Goal: Task Accomplishment & Management: Answer question/provide support

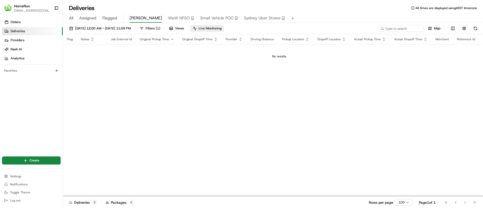
click at [222, 27] on span "Live Monitoring" at bounding box center [210, 28] width 23 height 5
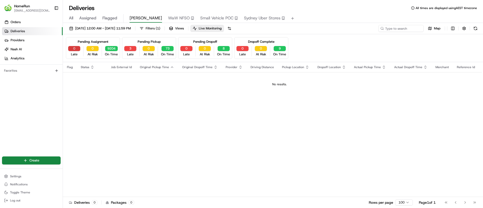
click at [74, 49] on button "0" at bounding box center [74, 48] width 12 height 5
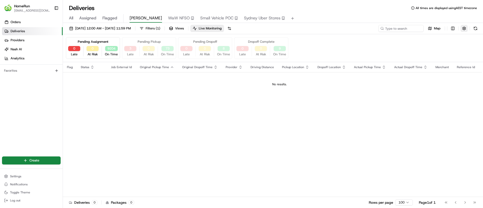
click at [464, 25] on button "button" at bounding box center [463, 28] width 7 height 7
click at [217, 28] on button "Live Monitoring" at bounding box center [206, 28] width 33 height 7
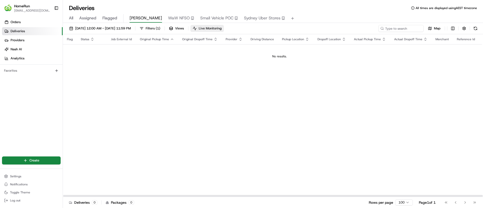
click at [224, 32] on button "Live Monitoring" at bounding box center [206, 28] width 33 height 7
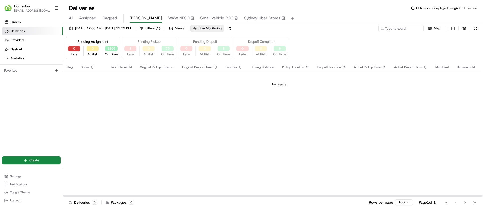
click at [74, 48] on button "0" at bounding box center [74, 48] width 12 height 5
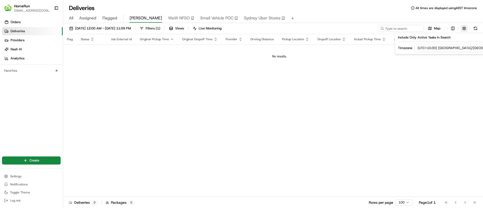
click at [463, 27] on button "button" at bounding box center [463, 28] width 7 height 7
click at [466, 27] on button "button" at bounding box center [463, 28] width 7 height 7
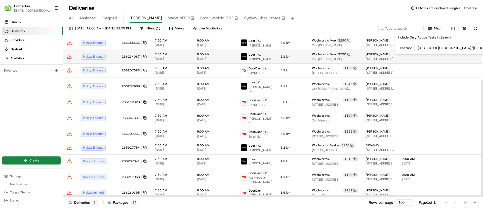
scroll to position [63, 0]
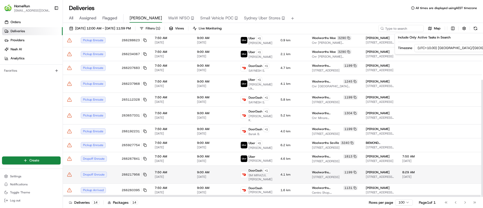
click at [113, 171] on td "Dropoff Enroute" at bounding box center [97, 174] width 41 height 18
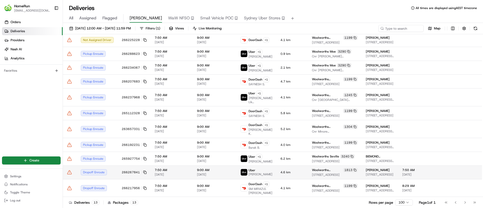
scroll to position [50, 0]
click at [144, 171] on icon at bounding box center [144, 172] width 2 height 2
click at [70, 170] on icon at bounding box center [69, 172] width 5 height 5
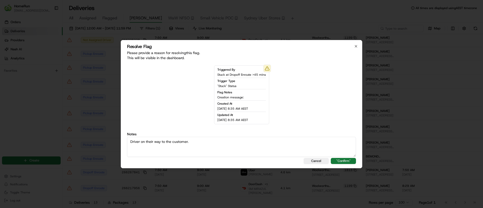
type textarea "Driver on their way to the customer."
click at [339, 158] on button ""Confirm"" at bounding box center [343, 161] width 25 height 6
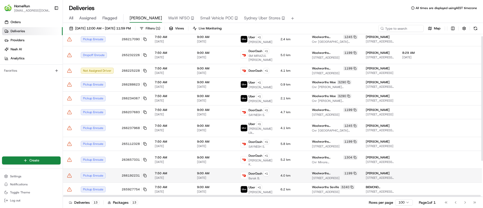
scroll to position [0, 0]
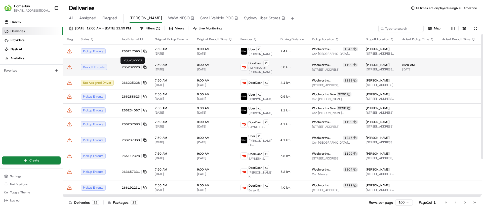
click at [144, 65] on button "265232226" at bounding box center [134, 67] width 25 height 4
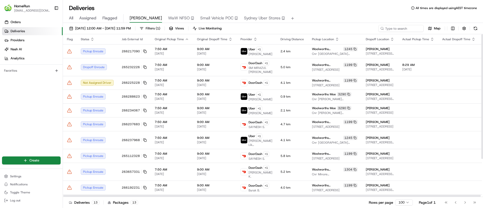
click at [143, 66] on icon at bounding box center [144, 67] width 2 height 2
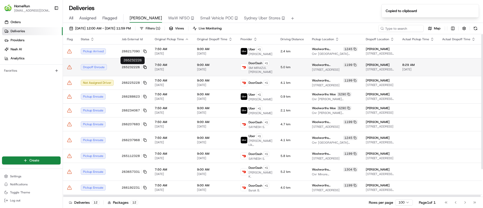
click at [143, 65] on button "265232226" at bounding box center [134, 67] width 25 height 4
click at [144, 66] on icon at bounding box center [144, 67] width 2 height 2
click at [113, 69] on td "Dropoff Enroute" at bounding box center [97, 67] width 41 height 18
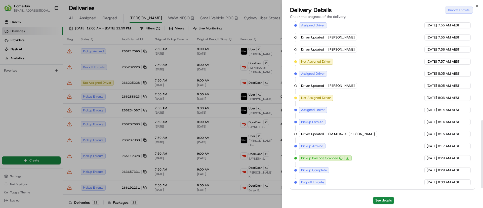
scroll to position [260, 0]
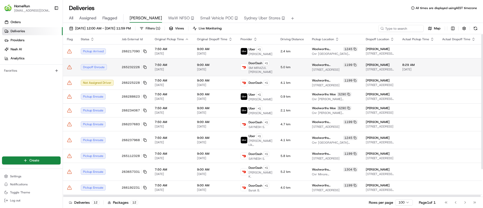
click at [70, 66] on icon at bounding box center [69, 67] width 5 height 5
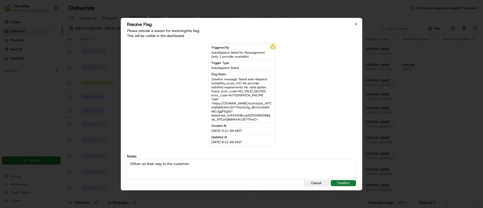
type textarea "DRiver on their way to the customer"
drag, startPoint x: 350, startPoint y: 181, endPoint x: 341, endPoint y: 178, distance: 10.1
click at [350, 181] on button ""Confirm"" at bounding box center [343, 183] width 25 height 6
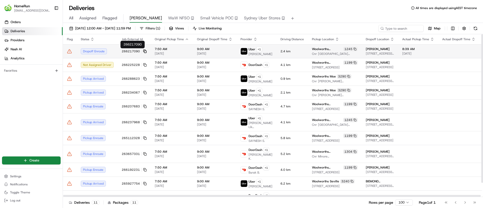
click at [143, 50] on icon at bounding box center [145, 52] width 4 height 4
click at [70, 49] on td at bounding box center [70, 51] width 14 height 14
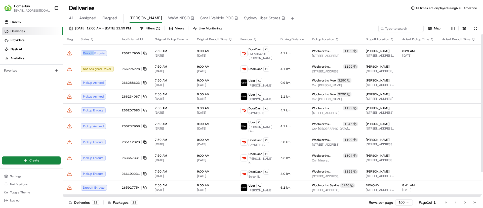
click at [69, 55] on icon at bounding box center [69, 53] width 5 height 5
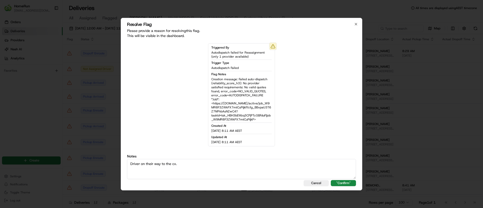
type textarea "Driver on their way to the cx."
click at [352, 186] on div "Resolve Flag Please provide a reason for resolving this flag . This will be vis…" at bounding box center [241, 104] width 241 height 172
click at [352, 185] on button ""Confirm"" at bounding box center [343, 183] width 25 height 6
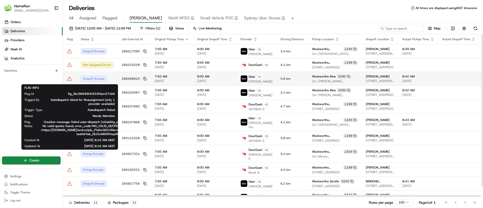
click at [68, 80] on icon at bounding box center [69, 78] width 5 height 5
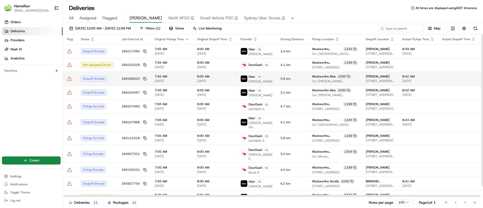
click at [70, 81] on icon at bounding box center [69, 78] width 5 height 5
click at [68, 79] on icon at bounding box center [69, 78] width 5 height 5
click at [141, 80] on button "266288623" at bounding box center [134, 79] width 25 height 4
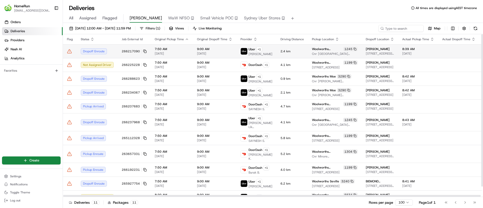
click at [70, 51] on icon at bounding box center [69, 51] width 4 height 4
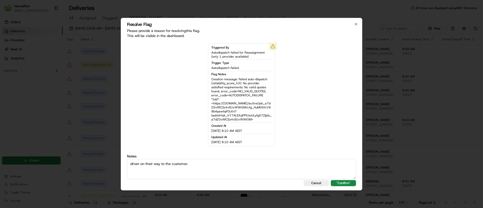
drag, startPoint x: 233, startPoint y: 165, endPoint x: 106, endPoint y: 159, distance: 127.1
click at [67, 149] on body "HomeRun sflanagan1@woolworths.com.au Toggle Sidebar Orders Deliveries Providers…" at bounding box center [241, 104] width 483 height 208
type textarea "driver on their way to the customer."
click at [342, 183] on button ""Confirm"" at bounding box center [343, 183] width 25 height 6
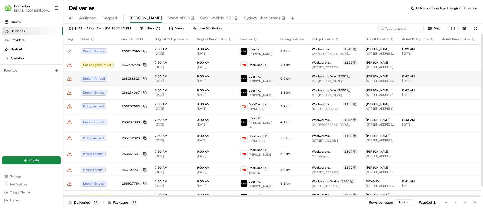
click at [68, 80] on icon at bounding box center [69, 79] width 4 height 4
click at [145, 80] on rect at bounding box center [145, 79] width 2 height 2
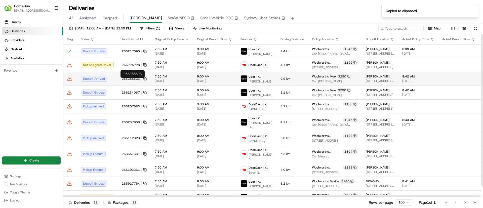
click at [70, 79] on icon at bounding box center [69, 78] width 5 height 5
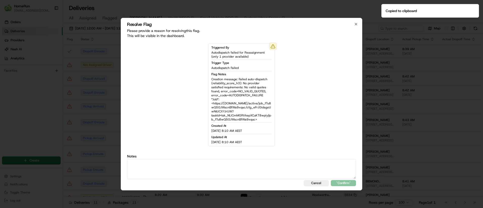
click at [161, 168] on textarea at bounding box center [241, 169] width 229 height 20
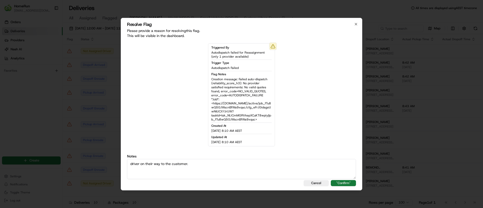
type textarea "driver on their way to the customer."
click at [347, 181] on button ""Confirm"" at bounding box center [343, 183] width 25 height 6
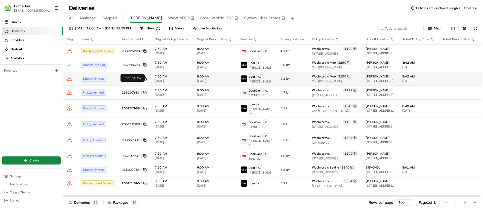
click at [145, 80] on icon at bounding box center [145, 79] width 4 height 4
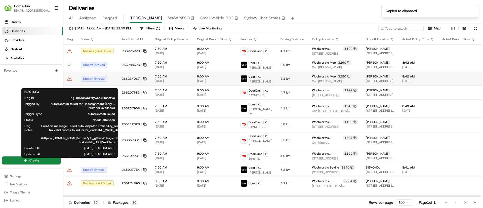
click at [72, 81] on icon at bounding box center [69, 78] width 5 height 5
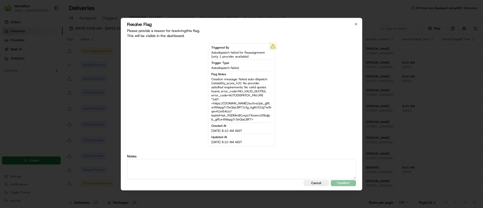
click at [205, 169] on textarea at bounding box center [241, 169] width 229 height 20
paste textarea "driver on their way to the customer."
type textarea "driver on their way to the customer."
click at [345, 182] on button ""Confirm"" at bounding box center [343, 183] width 25 height 6
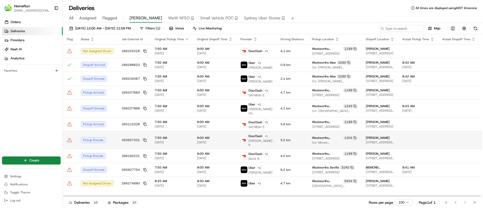
click at [69, 139] on td at bounding box center [70, 140] width 14 height 18
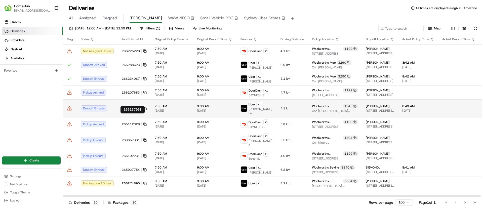
click at [143, 109] on icon at bounding box center [144, 108] width 2 height 2
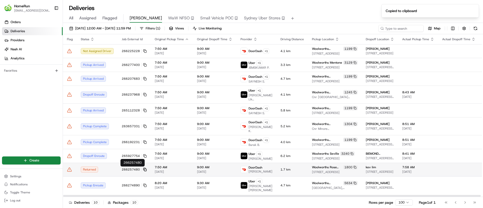
click at [144, 168] on icon at bounding box center [144, 169] width 2 height 2
click at [103, 169] on div "Returned" at bounding box center [97, 169] width 33 height 6
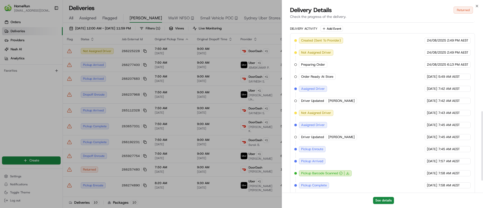
scroll to position [252, 0]
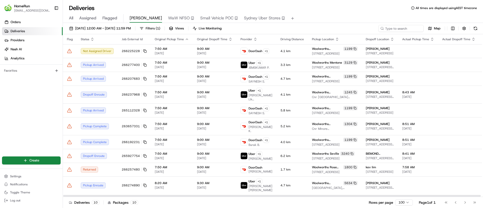
click at [68, 169] on icon at bounding box center [69, 169] width 5 height 5
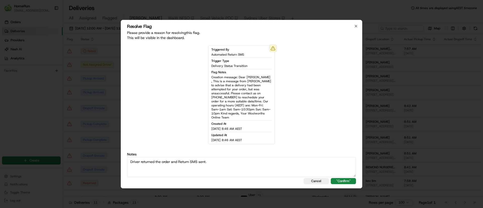
drag, startPoint x: 228, startPoint y: 164, endPoint x: -19, endPoint y: 129, distance: 249.4
click at [0, 129] on html "HomeRun sflanagan1@woolworths.com.au Toggle Sidebar Orders Deliveries Providers…" at bounding box center [241, 104] width 483 height 208
type textarea "Driver returned the order and Return SMS sent."
click at [342, 178] on button ""Confirm"" at bounding box center [343, 181] width 25 height 6
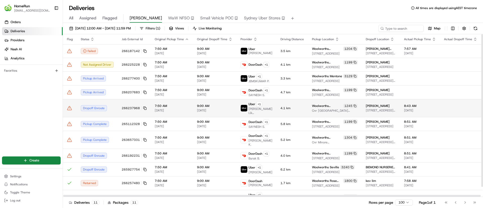
click at [144, 109] on td "266237968" at bounding box center [134, 108] width 33 height 18
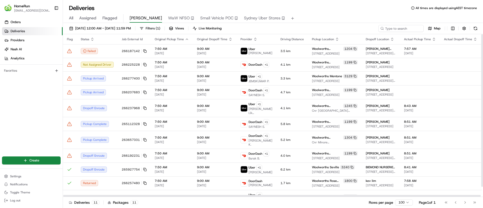
click at [143, 110] on icon at bounding box center [145, 108] width 4 height 4
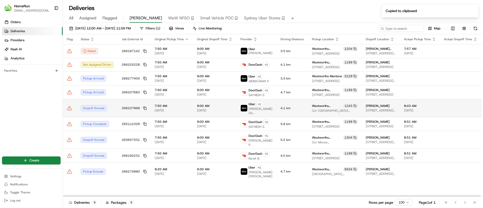
click at [69, 111] on icon at bounding box center [69, 108] width 5 height 5
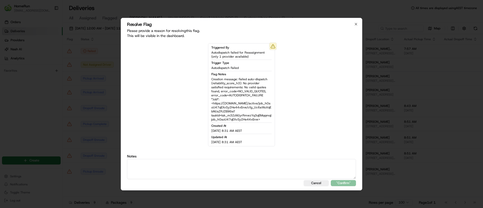
click at [192, 170] on textarea at bounding box center [241, 169] width 229 height 20
paste textarea "driver on their way to the customer."
type textarea "driver on their way to the customer."
click at [346, 184] on button ""Confirm"" at bounding box center [343, 183] width 25 height 6
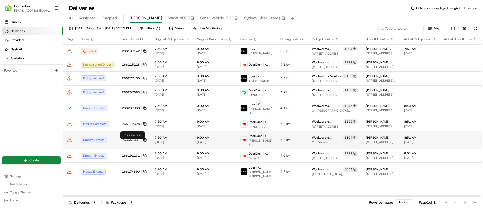
click at [144, 142] on icon at bounding box center [145, 140] width 4 height 4
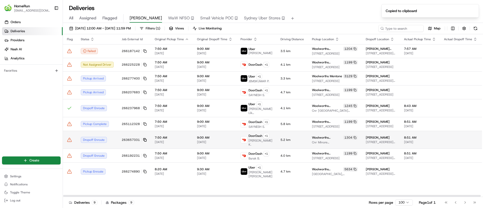
click at [144, 141] on rect at bounding box center [145, 140] width 2 height 2
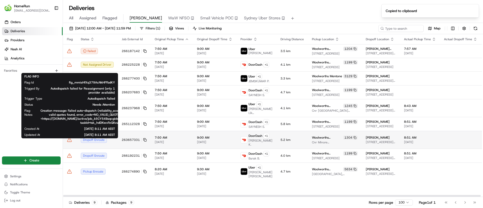
click at [68, 142] on icon at bounding box center [69, 139] width 5 height 5
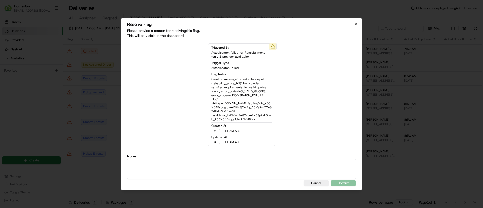
click at [240, 164] on textarea at bounding box center [241, 169] width 229 height 20
paste textarea "driver on their way to the customer."
type textarea "driver on their way to the customer."
click at [344, 181] on button ""Confirm"" at bounding box center [343, 183] width 25 height 6
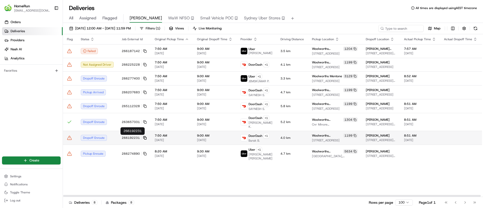
click at [143, 136] on icon at bounding box center [145, 138] width 4 height 4
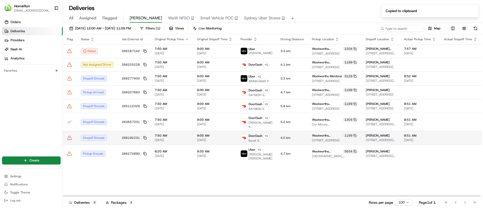
click at [67, 138] on td at bounding box center [70, 138] width 14 height 14
click at [68, 138] on icon at bounding box center [69, 138] width 4 height 4
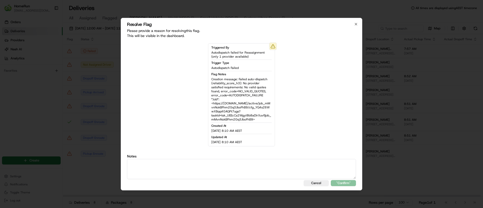
click at [194, 173] on textarea at bounding box center [241, 169] width 229 height 20
type textarea "driver on their way to the customer."
click at [346, 180] on button ""Confirm"" at bounding box center [343, 183] width 25 height 6
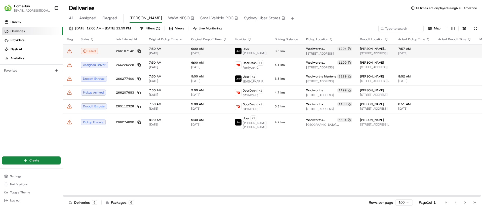
click at [140, 52] on td "266187142" at bounding box center [128, 51] width 33 height 14
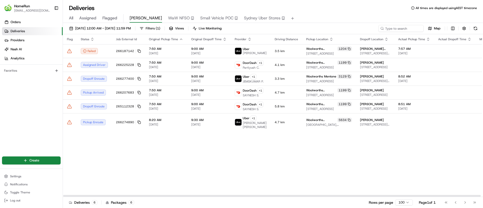
click at [137, 50] on icon at bounding box center [139, 51] width 4 height 4
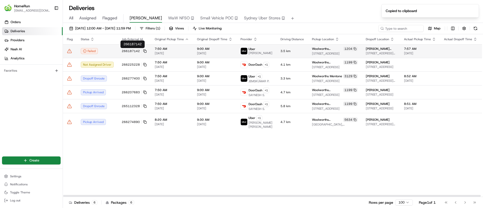
click at [112, 52] on div "Failed" at bounding box center [97, 51] width 33 height 6
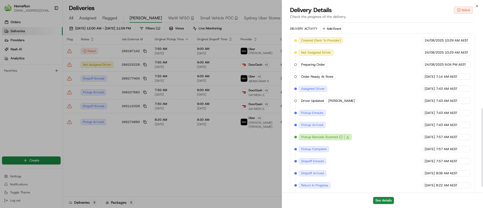
scroll to position [204, 0]
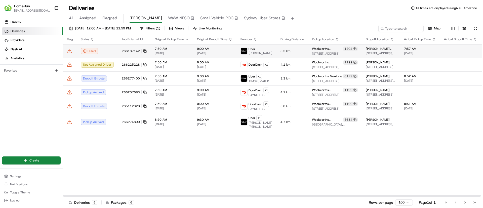
click at [69, 52] on icon at bounding box center [69, 52] width 0 height 0
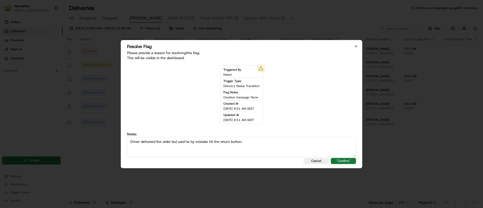
type textarea "Driver delivered the order but said he by mistake hit the return button."
click at [344, 163] on button ""Confirm"" at bounding box center [343, 161] width 25 height 6
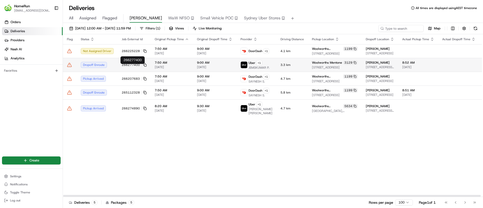
click at [146, 66] on td "266277400" at bounding box center [134, 65] width 33 height 14
click at [144, 66] on icon at bounding box center [145, 65] width 4 height 4
click at [69, 67] on icon at bounding box center [69, 64] width 5 height 5
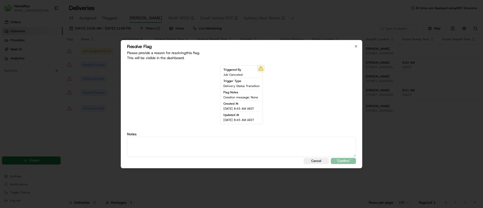
click at [218, 144] on textarea at bounding box center [241, 147] width 229 height 20
paste textarea "driver on their way to the customer."
type textarea "driver on their way to the customer."
click at [347, 160] on button ""Confirm"" at bounding box center [343, 161] width 25 height 6
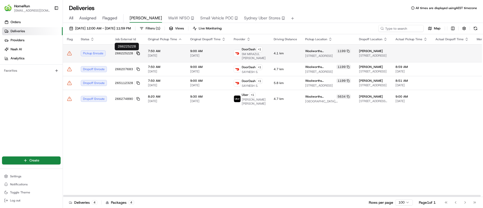
click at [137, 52] on icon at bounding box center [138, 53] width 2 height 2
click at [70, 52] on icon at bounding box center [69, 53] width 4 height 4
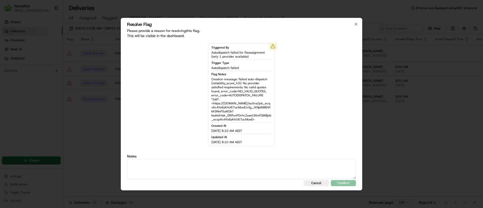
click at [165, 158] on div "Notes" at bounding box center [241, 166] width 229 height 25
click at [234, 165] on textarea at bounding box center [241, 169] width 229 height 20
paste textarea "driver on their way to the customer."
type textarea "driver on their way to the customer."
click at [346, 183] on button ""Confirm"" at bounding box center [343, 183] width 25 height 6
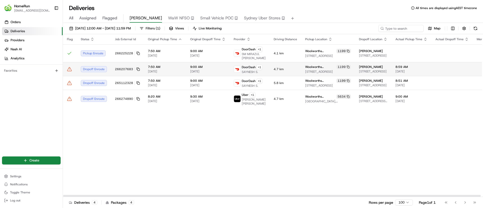
click at [138, 67] on td "266207683" at bounding box center [127, 69] width 33 height 14
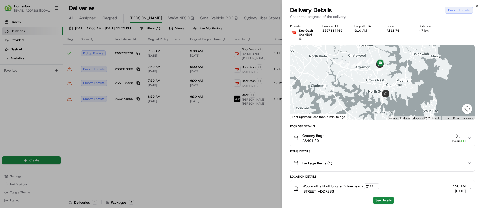
drag, startPoint x: 138, startPoint y: 68, endPoint x: 137, endPoint y: 72, distance: 4.0
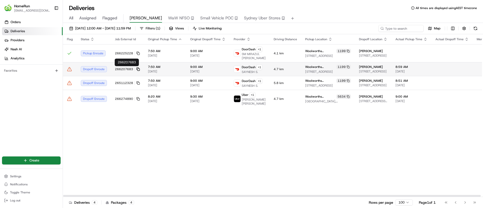
click at [138, 69] on icon at bounding box center [138, 69] width 4 height 4
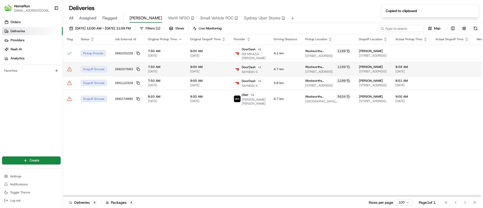
click at [71, 68] on icon at bounding box center [69, 69] width 5 height 5
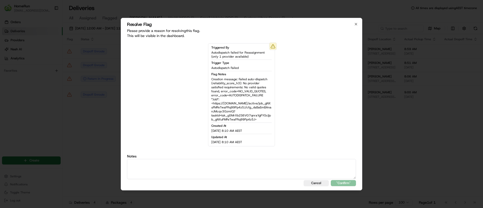
click at [230, 162] on textarea at bounding box center [241, 169] width 229 height 20
paste textarea "driver on their way to the customer."
type textarea "driver on their way to the customer."
click at [338, 182] on button ""Confirm"" at bounding box center [343, 183] width 25 height 6
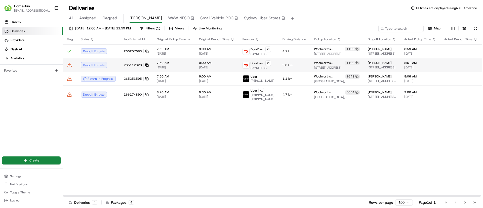
click at [147, 63] on icon at bounding box center [147, 65] width 4 height 4
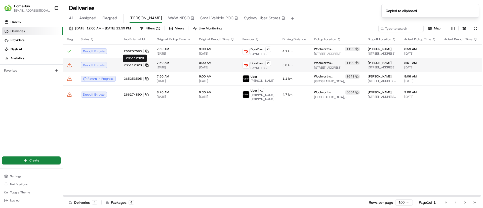
click at [71, 65] on icon at bounding box center [69, 65] width 4 height 4
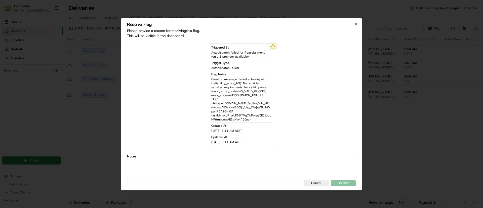
click at [149, 168] on textarea at bounding box center [241, 169] width 229 height 20
paste textarea "driver on their way to the customer."
type textarea "driver on their way to the customer."
click at [348, 184] on div "Resolve Flag Please provide a reason for resolving this flag . This will be vis…" at bounding box center [241, 104] width 241 height 172
click at [348, 183] on button ""Confirm"" at bounding box center [343, 183] width 25 height 6
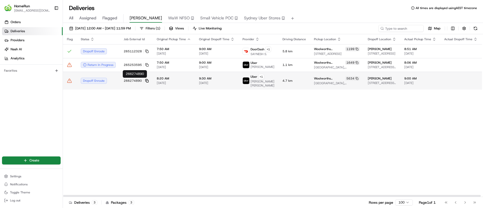
click at [146, 81] on icon at bounding box center [147, 81] width 4 height 4
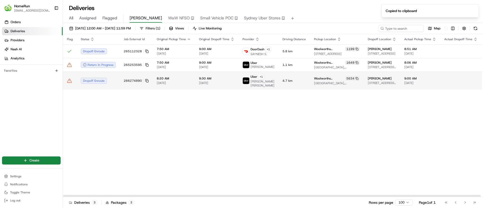
click at [69, 79] on icon at bounding box center [69, 80] width 5 height 5
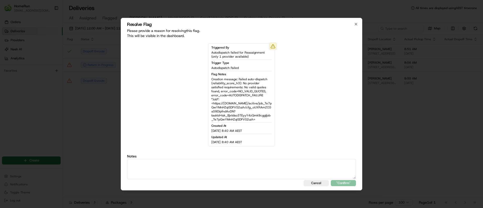
click at [181, 173] on textarea at bounding box center [241, 169] width 229 height 20
click at [144, 180] on div "Resolve Flag Please provide a reason for resolving this flag . This will be vis…" at bounding box center [241, 104] width 241 height 172
click at [148, 169] on textarea at bounding box center [241, 169] width 229 height 20
paste textarea "driver on their way to the customer."
type textarea "driver on their way to the customer."
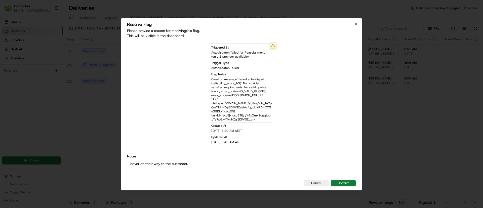
click at [347, 183] on button ""Confirm"" at bounding box center [343, 183] width 25 height 6
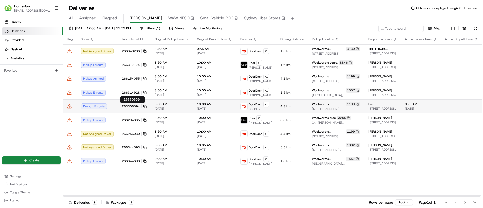
click at [144, 106] on icon at bounding box center [145, 107] width 4 height 4
click at [71, 106] on icon at bounding box center [69, 106] width 5 height 5
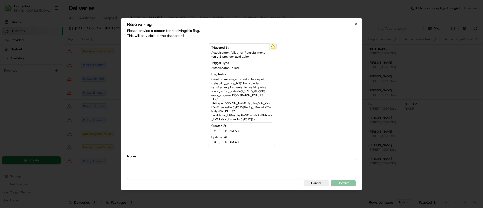
drag, startPoint x: 144, startPoint y: 168, endPoint x: 143, endPoint y: 164, distance: 4.1
click at [144, 168] on textarea at bounding box center [241, 169] width 229 height 20
paste textarea "driver on their way to the customer."
type textarea "driver on their way to the customer."
click at [347, 182] on button ""Confirm"" at bounding box center [343, 183] width 25 height 6
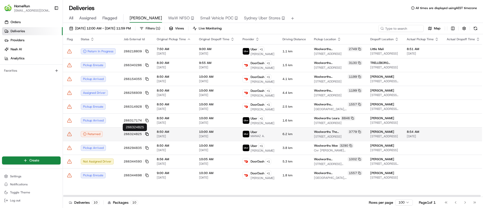
click at [147, 132] on icon at bounding box center [147, 134] width 4 height 4
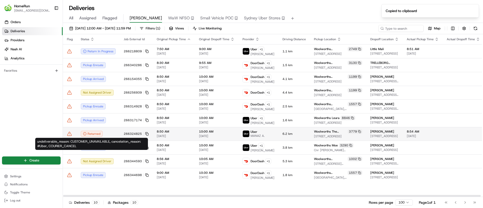
click at [116, 134] on td "Returned" at bounding box center [98, 134] width 43 height 14
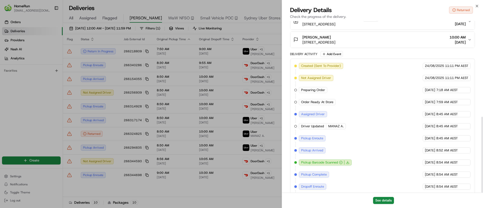
scroll to position [216, 0]
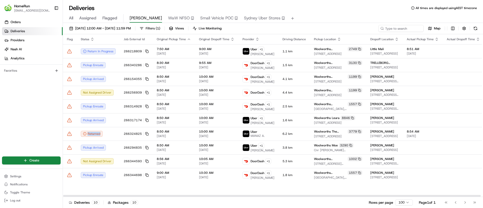
click at [69, 134] on icon at bounding box center [69, 133] width 5 height 5
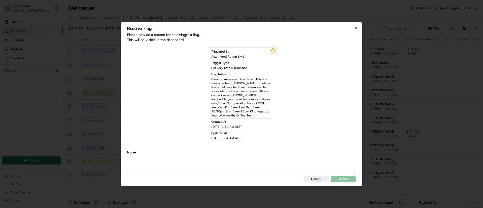
click at [191, 159] on textarea at bounding box center [241, 165] width 229 height 20
paste textarea "Driver returned the order and Return SMS sent."
type textarea "Driver returned the order and Return SMS sent."
click at [344, 178] on button ""Confirm"" at bounding box center [343, 179] width 25 height 6
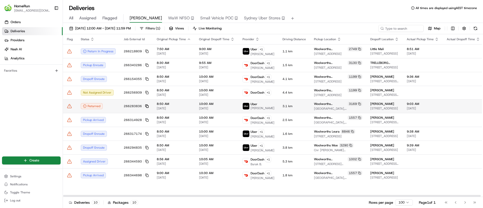
click at [147, 107] on icon at bounding box center [147, 106] width 4 height 4
click at [121, 106] on td "266283836" at bounding box center [136, 106] width 33 height 14
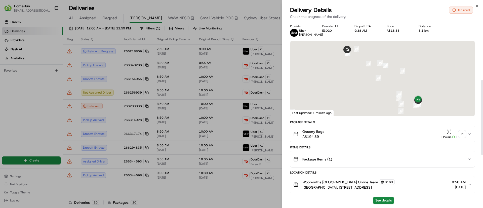
scroll to position [220, 0]
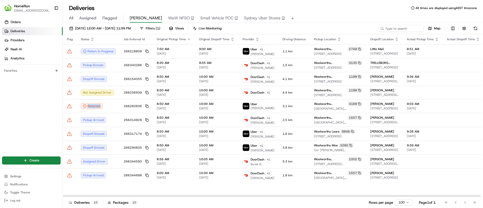
click at [68, 108] on icon at bounding box center [69, 106] width 5 height 5
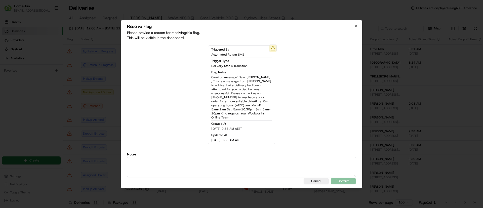
click at [213, 162] on textarea at bounding box center [241, 167] width 229 height 20
paste textarea "Driver returned the order and Return SMS sent."
type textarea "Driver returned the order and Return SMS sent."
click at [344, 178] on button ""Confirm"" at bounding box center [343, 181] width 25 height 6
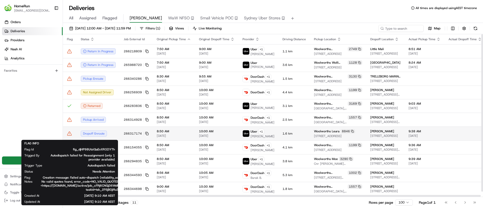
click at [69, 135] on icon at bounding box center [69, 133] width 4 height 4
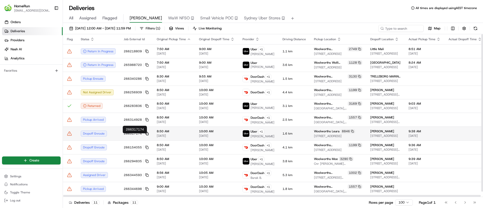
click at [145, 135] on icon at bounding box center [147, 134] width 4 height 4
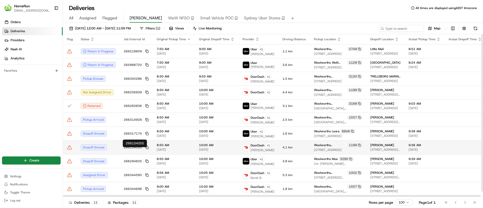
click at [147, 148] on button "266154055" at bounding box center [136, 147] width 25 height 4
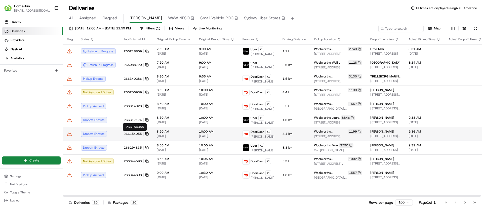
click at [146, 133] on rect at bounding box center [147, 134] width 2 height 2
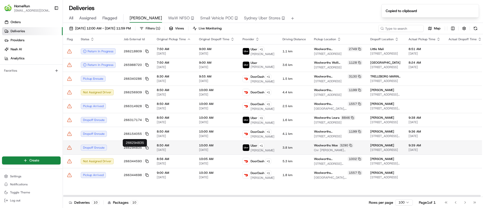
click at [146, 147] on button "266294835" at bounding box center [136, 148] width 25 height 4
click at [145, 149] on icon at bounding box center [147, 148] width 4 height 4
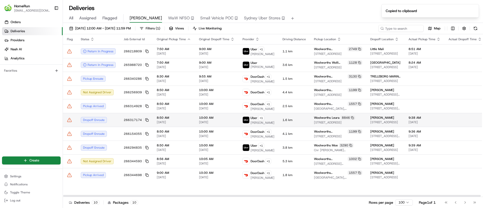
click at [69, 119] on icon at bounding box center [69, 119] width 5 height 5
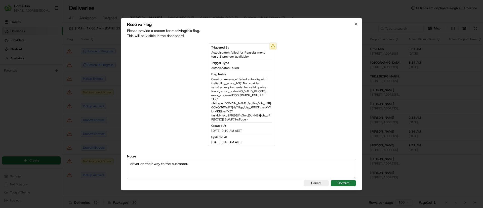
type textarea "driver on their way to the customer."
click at [339, 182] on button ""Confirm"" at bounding box center [343, 183] width 25 height 6
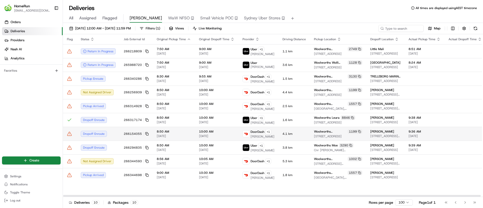
click at [70, 135] on icon at bounding box center [69, 133] width 5 height 5
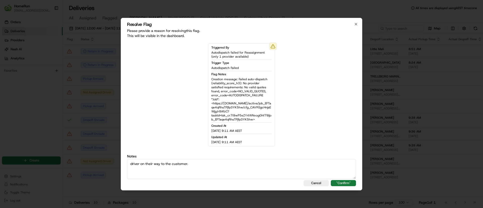
type textarea "driver on their way to the customer."
click at [340, 183] on button ""Confirm"" at bounding box center [343, 183] width 25 height 6
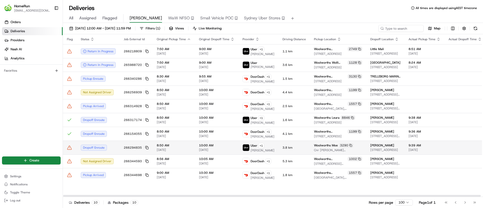
click at [70, 149] on icon at bounding box center [69, 147] width 5 height 5
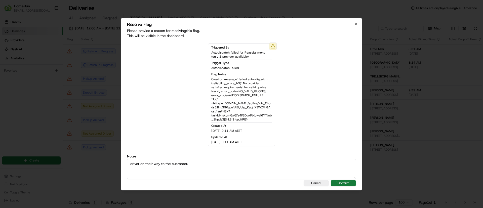
type textarea "driver on their way to the customer."
click at [339, 183] on button ""Confirm"" at bounding box center [343, 183] width 25 height 6
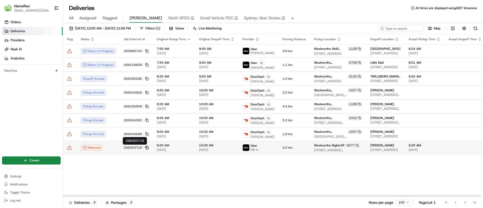
click at [145, 148] on icon at bounding box center [146, 147] width 2 height 2
click at [124, 146] on span "266303719" at bounding box center [133, 148] width 18 height 4
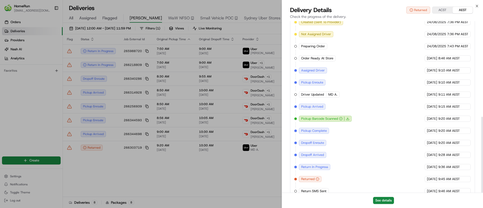
scroll to position [216, 0]
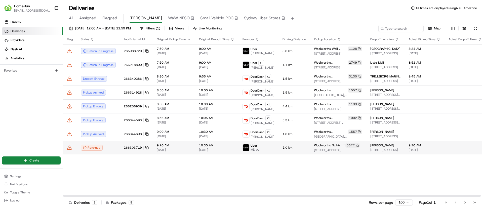
click at [69, 149] on icon at bounding box center [69, 148] width 4 height 4
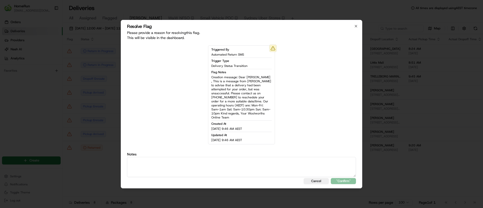
click at [202, 147] on div "Triggered By Automated Return SMS Trigger Type Delivery Status Transition Flag …" at bounding box center [241, 109] width 229 height 136
click at [221, 165] on textarea at bounding box center [241, 167] width 229 height 20
paste textarea "266303719"
drag, startPoint x: 201, startPoint y: 159, endPoint x: 38, endPoint y: 137, distance: 164.1
click at [38, 137] on body "HomeRun sflanagan1@woolworths.com.au Toggle Sidebar Orders Deliveries Providers…" at bounding box center [241, 104] width 483 height 208
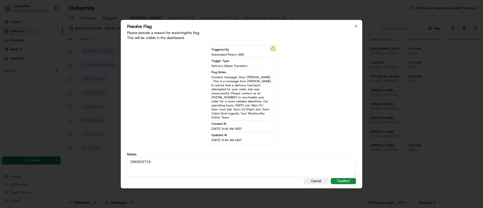
paste textarea "Driver returned the order and Return SMS sent."
click at [128, 173] on textarea "Driver returned the order and Return SMS sent." at bounding box center [241, 167] width 229 height 20
type textarea "Driver returned the order and Return SMS sent."
click at [342, 178] on button ""Confirm"" at bounding box center [343, 181] width 25 height 6
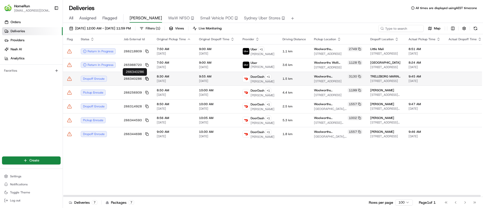
click at [147, 78] on icon at bounding box center [147, 79] width 4 height 4
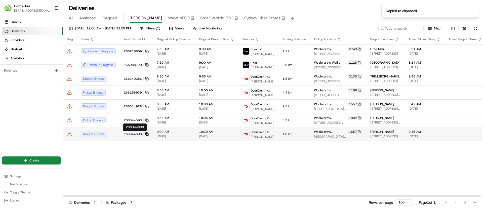
click at [146, 133] on icon at bounding box center [147, 134] width 4 height 4
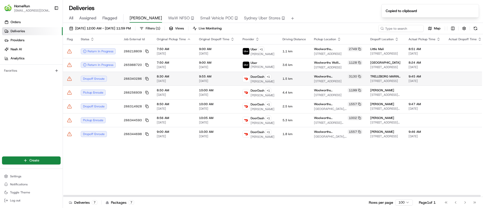
click at [67, 78] on td at bounding box center [70, 79] width 14 height 14
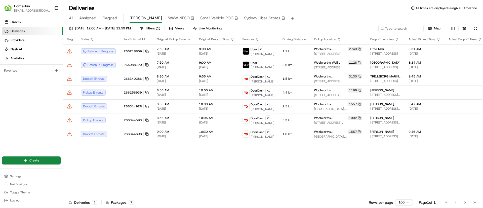
drag, startPoint x: 178, startPoint y: 171, endPoint x: 108, endPoint y: 100, distance: 99.6
click at [68, 78] on icon at bounding box center [69, 78] width 5 height 5
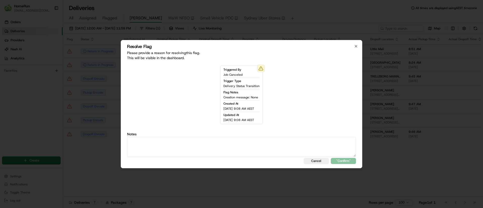
click at [175, 148] on textarea at bounding box center [241, 147] width 229 height 20
type textarea "driver on their way to the customer."
click at [348, 164] on div "Resolve Flag Please provide a reason for resolving this flag . This will be vis…" at bounding box center [241, 104] width 241 height 128
click at [346, 159] on button ""Confirm"" at bounding box center [343, 161] width 25 height 6
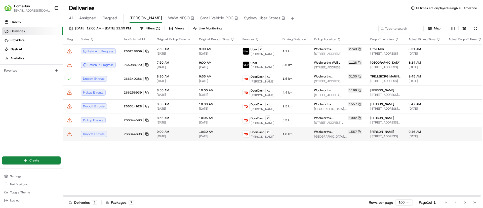
click at [70, 135] on icon at bounding box center [69, 133] width 5 height 5
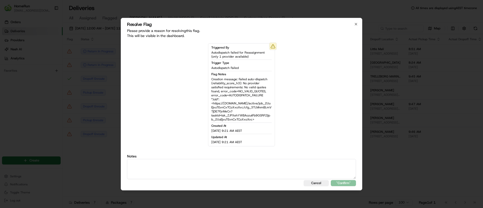
click at [149, 169] on textarea at bounding box center [241, 169] width 229 height 20
type textarea "driver on their way to the customer."
click at [355, 182] on button ""Confirm"" at bounding box center [343, 183] width 25 height 6
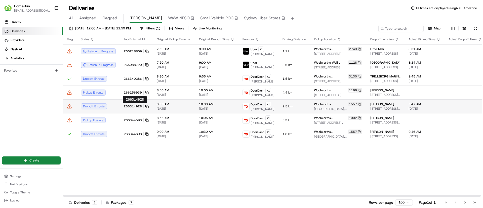
click at [147, 106] on rect at bounding box center [147, 107] width 2 height 2
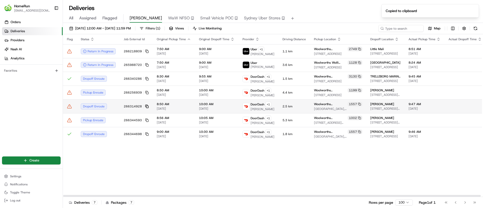
click at [146, 106] on rect at bounding box center [147, 107] width 2 height 2
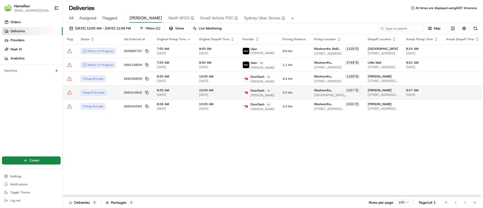
click at [68, 92] on icon at bounding box center [69, 93] width 4 height 4
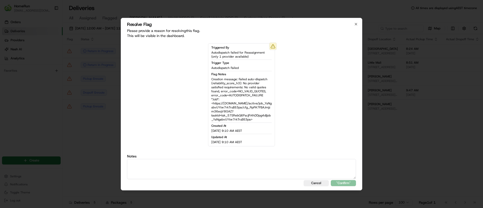
click at [151, 163] on textarea at bounding box center [241, 169] width 229 height 20
type textarea "driver on their way to the customer."
click at [347, 184] on button ""Confirm"" at bounding box center [343, 183] width 25 height 6
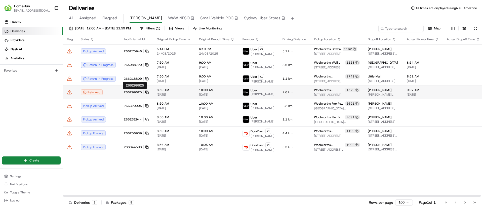
click at [146, 92] on icon at bounding box center [147, 93] width 4 height 4
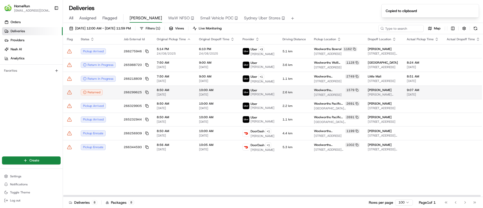
click at [115, 89] on td "Returned" at bounding box center [98, 92] width 43 height 14
click at [67, 94] on icon at bounding box center [69, 92] width 4 height 4
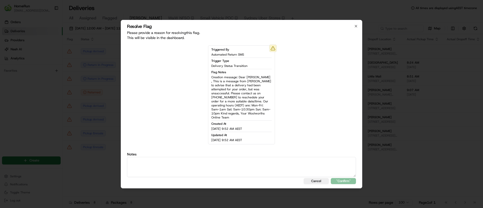
click at [146, 158] on textarea at bounding box center [241, 167] width 229 height 20
paste textarea "Driver returned the order and Return SMS sent."
type textarea "Driver returned the order and Return SMS sent."
click at [345, 178] on button ""Confirm"" at bounding box center [343, 181] width 25 height 6
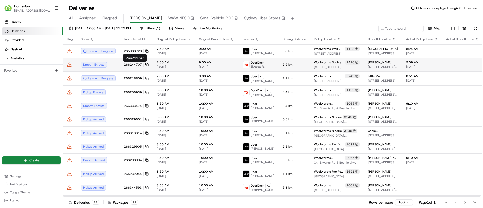
click at [146, 64] on icon at bounding box center [147, 65] width 4 height 4
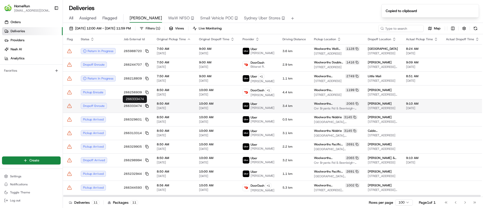
click at [146, 105] on rect at bounding box center [147, 106] width 2 height 2
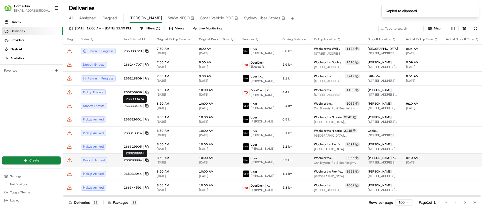
click at [146, 161] on icon at bounding box center [147, 160] width 4 height 4
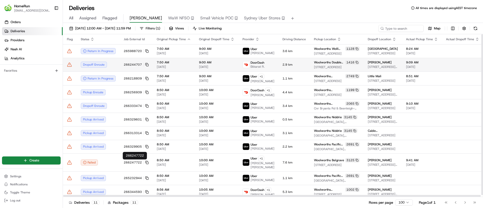
click at [70, 63] on icon at bounding box center [69, 64] width 5 height 5
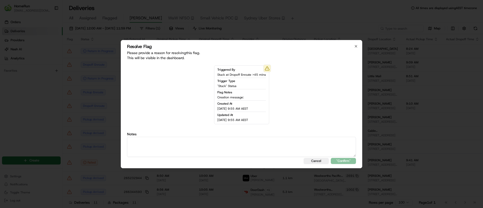
click at [147, 144] on textarea at bounding box center [241, 147] width 229 height 20
type textarea "driver on their way to the customer."
click at [341, 159] on button ""Confirm"" at bounding box center [343, 161] width 25 height 6
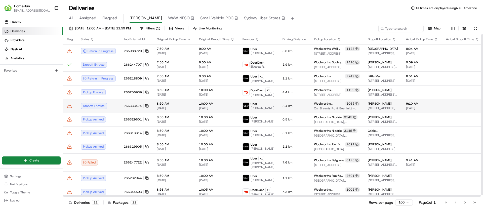
click at [69, 105] on icon at bounding box center [69, 105] width 0 height 1
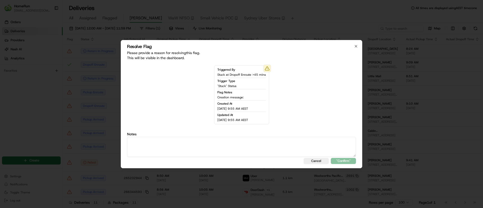
click at [227, 140] on textarea at bounding box center [241, 147] width 229 height 20
type textarea "driver on their way to the customer."
click at [345, 160] on button ""Confirm"" at bounding box center [343, 161] width 25 height 6
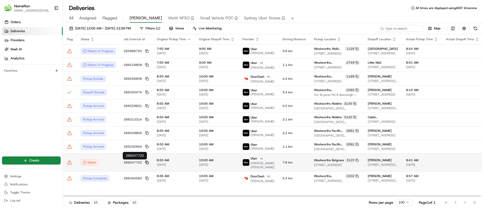
click at [145, 161] on icon at bounding box center [146, 162] width 2 height 2
drag, startPoint x: 145, startPoint y: 161, endPoint x: 141, endPoint y: 158, distance: 4.4
click at [145, 161] on icon at bounding box center [146, 162] width 2 height 2
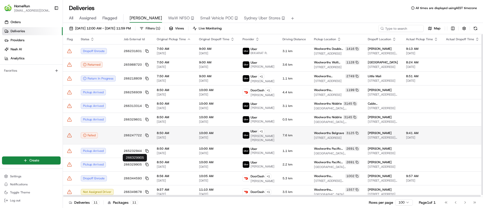
click at [69, 135] on icon at bounding box center [69, 135] width 5 height 5
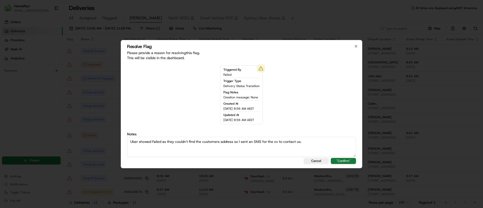
type textarea "Uber showed Failed as they couldn't find the customers address so I sent an SMS…"
click at [345, 163] on button ""Confirm"" at bounding box center [343, 161] width 25 height 6
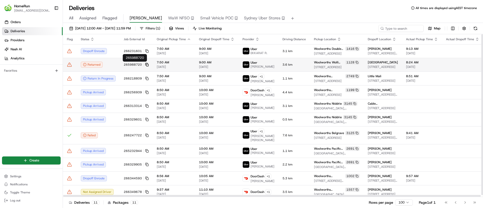
click at [146, 64] on icon at bounding box center [147, 65] width 4 height 4
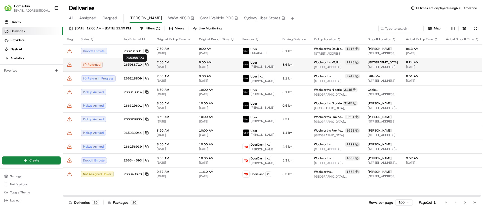
click at [114, 63] on div "Returned" at bounding box center [98, 65] width 35 height 6
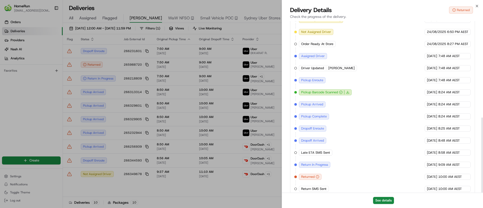
scroll to position [220, 0]
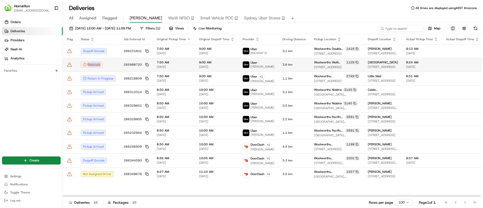
click at [69, 66] on icon at bounding box center [69, 64] width 5 height 5
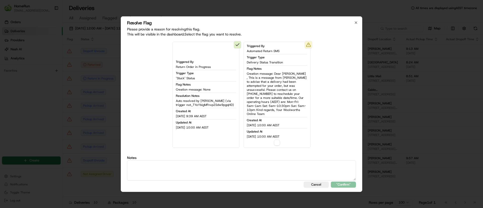
click at [169, 173] on textarea at bounding box center [241, 170] width 229 height 20
paste textarea "Driver returned the order and Return SMS sent."
type textarea "Driver returned the order and Return SMS sent."
click at [275, 142] on button "button" at bounding box center [277, 143] width 6 height 6
click at [353, 186] on div "Resolve Flag Please provide a reason for resolving this flag . This will be vis…" at bounding box center [241, 103] width 241 height 175
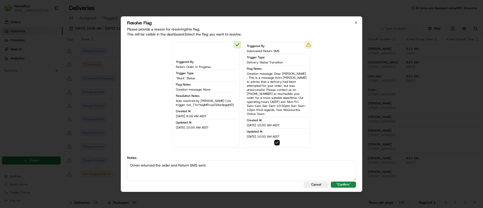
click at [350, 183] on button ""Confirm"" at bounding box center [343, 185] width 25 height 6
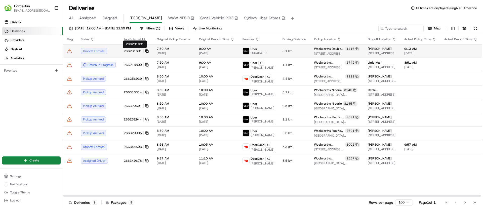
click at [146, 51] on rect at bounding box center [147, 52] width 2 height 2
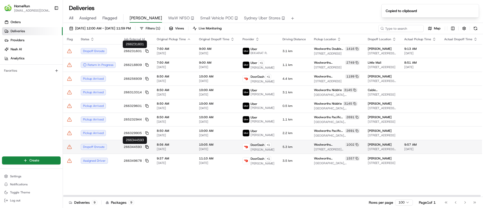
click at [147, 147] on rect at bounding box center [147, 147] width 2 height 2
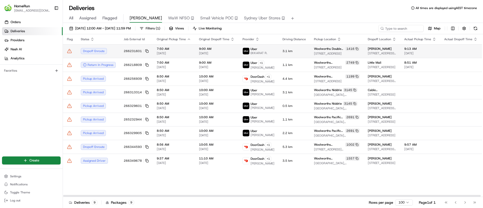
click at [71, 50] on icon at bounding box center [69, 51] width 5 height 5
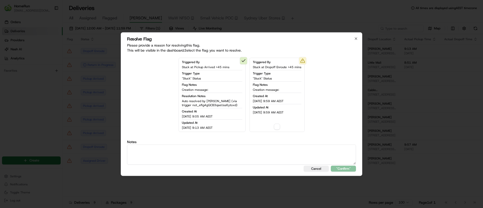
click at [178, 156] on textarea at bounding box center [241, 154] width 229 height 20
paste textarea "driver on their way to the customer."
type textarea "driver on their way to the customer."
click at [279, 123] on div "Triggered By Stuck at Dropoff Enroute >45 mins Trigger Type "Stuck" Status Flag…" at bounding box center [276, 95] width 55 height 74
click at [279, 127] on button "button" at bounding box center [277, 126] width 6 height 6
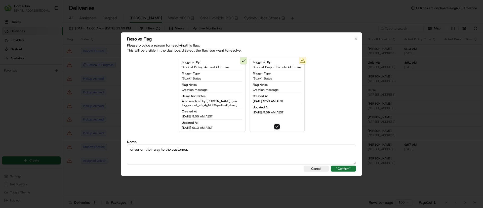
click at [350, 168] on button ""Confirm"" at bounding box center [343, 168] width 25 height 6
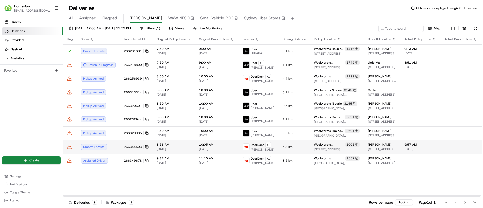
click at [69, 145] on icon at bounding box center [69, 146] width 5 height 5
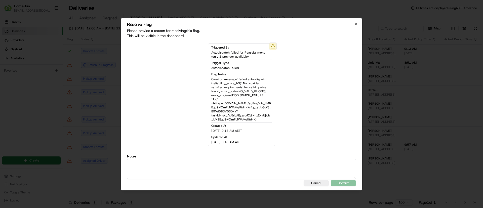
click at [174, 169] on textarea at bounding box center [241, 169] width 229 height 20
type textarea "driver on their way to the customer."
click at [339, 182] on button ""Confirm"" at bounding box center [343, 183] width 25 height 6
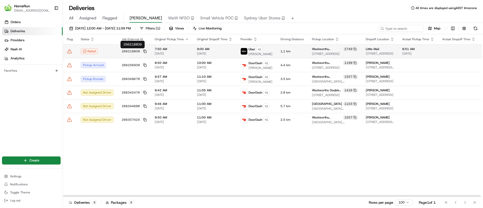
click at [141, 51] on button "266218809" at bounding box center [134, 51] width 25 height 4
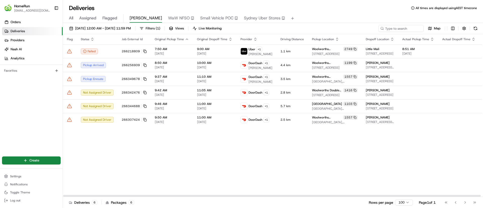
click at [144, 51] on icon at bounding box center [145, 52] width 4 height 4
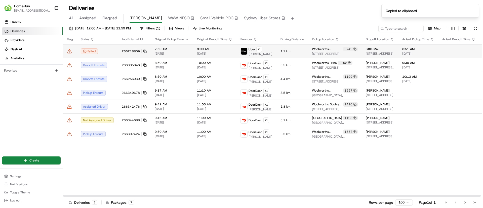
click at [67, 52] on td at bounding box center [70, 51] width 14 height 14
click at [70, 53] on icon at bounding box center [69, 51] width 4 height 4
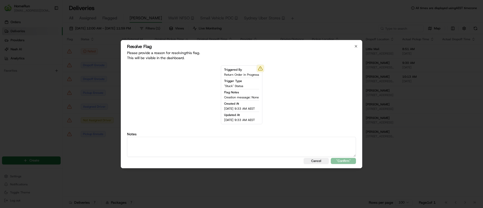
click at [157, 147] on textarea at bounding box center [241, 147] width 229 height 20
paste textarea "Uber shows failed which usually means they couldn't mark the job as complete. I…"
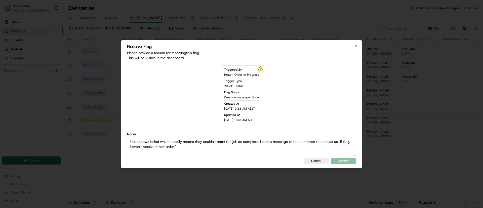
scroll to position [3, 0]
click at [202, 138] on textarea "Uber shows failed which usually means they couldn't mark the job as complete. I…" at bounding box center [241, 147] width 229 height 20
click at [197, 150] on textarea "Uber shows failed which usually means they couldn't mark the job as complete. I…" at bounding box center [241, 147] width 229 height 20
click at [200, 147] on textarea "Uber shows failed which usually means they couldn't mark the job as complete. I…" at bounding box center [241, 147] width 229 height 20
click at [202, 144] on textarea "Uber shows failed which usually means they couldn't mark the job as complete. I…" at bounding box center [241, 147] width 229 height 20
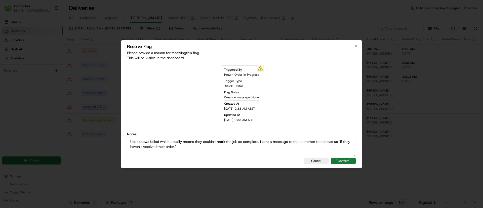
type textarea "Uber shows failed which usually means they couldn't mark the job as complete. I…"
click at [337, 162] on button ""Confirm"" at bounding box center [343, 161] width 25 height 6
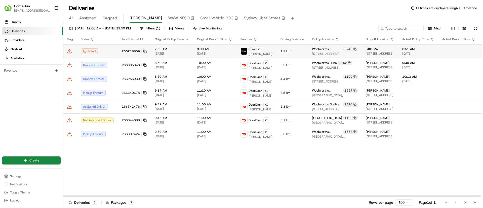
click at [68, 49] on icon at bounding box center [69, 51] width 5 height 5
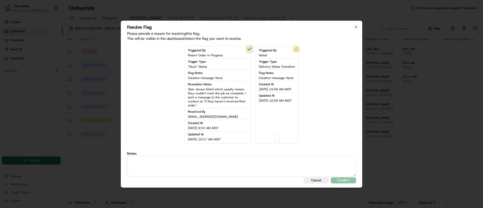
click at [276, 137] on button "button" at bounding box center [277, 138] width 6 height 6
click at [269, 158] on textarea at bounding box center [241, 166] width 229 height 20
paste textarea "Uber shows failed which usually means they couldn't mark the job as complete. I…"
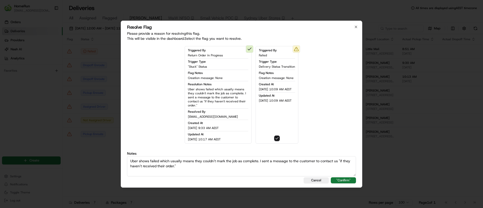
type textarea "Uber shows failed which usually means they couldn't mark the job as complete. I…"
click at [343, 178] on button ""Confirm"" at bounding box center [343, 180] width 25 height 6
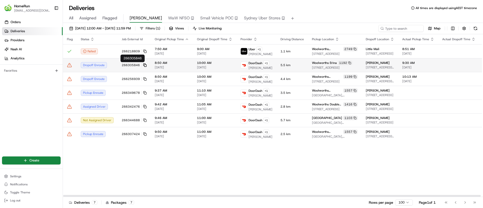
click at [145, 65] on rect at bounding box center [145, 65] width 2 height 2
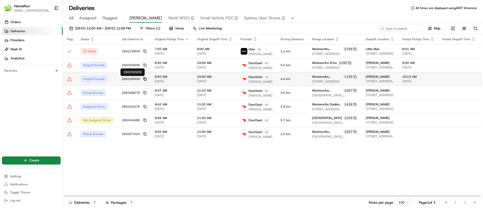
click at [143, 78] on icon at bounding box center [145, 79] width 4 height 4
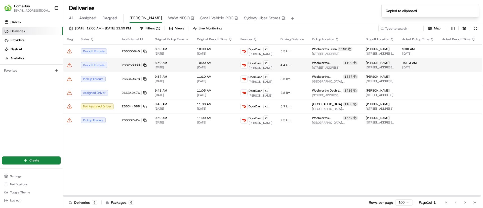
click at [69, 64] on icon at bounding box center [69, 65] width 5 height 5
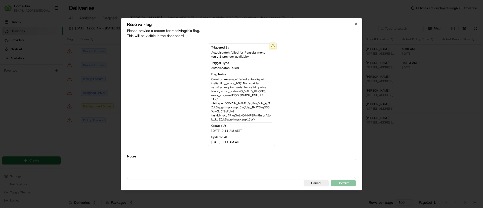
click at [142, 164] on textarea at bounding box center [241, 169] width 229 height 20
type textarea "driver on their way to the customer."
click at [340, 181] on button ""Confirm"" at bounding box center [343, 183] width 25 height 6
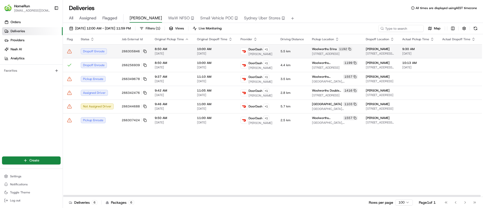
click at [70, 49] on icon at bounding box center [69, 51] width 5 height 5
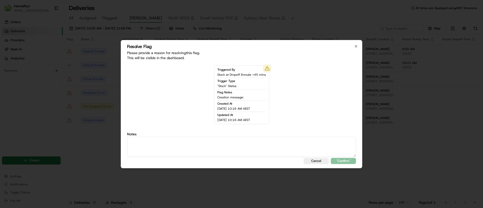
click at [207, 150] on textarea at bounding box center [241, 147] width 229 height 20
click at [199, 144] on textarea at bounding box center [241, 147] width 229 height 20
type textarea "driver on their way to the customer."
click at [341, 159] on button ""Confirm"" at bounding box center [343, 161] width 25 height 6
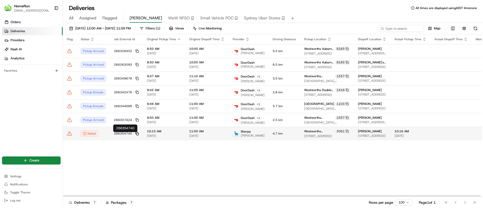
click at [137, 134] on icon at bounding box center [137, 134] width 4 height 4
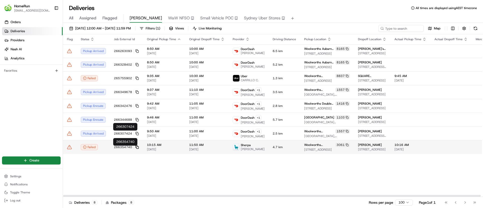
click at [136, 147] on icon at bounding box center [137, 147] width 4 height 4
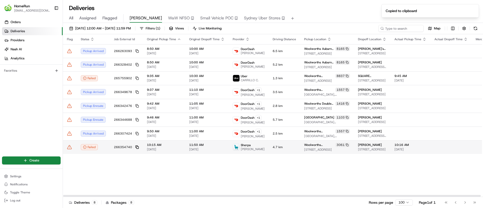
click at [136, 149] on icon at bounding box center [137, 147] width 4 height 4
click at [67, 147] on td at bounding box center [70, 147] width 14 height 14
click at [70, 153] on td at bounding box center [70, 147] width 14 height 14
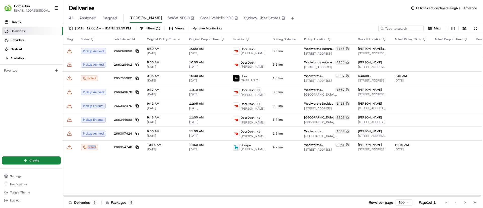
click at [70, 149] on icon at bounding box center [69, 147] width 5 height 5
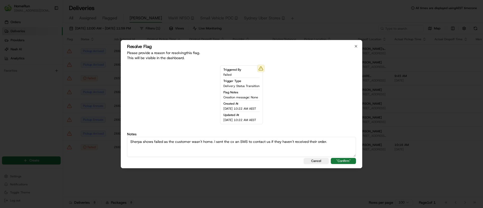
type textarea "Sherpa shows failed as the customer wasn't home. I sent the cx an SMS to contac…"
click at [348, 161] on button ""Confirm"" at bounding box center [343, 161] width 25 height 6
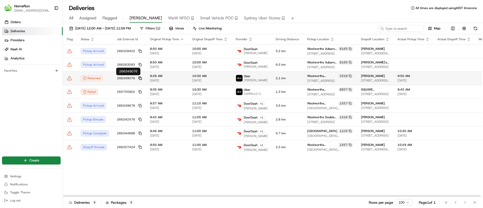
click at [139, 76] on icon at bounding box center [140, 78] width 4 height 4
click at [140, 78] on icon at bounding box center [140, 78] width 4 height 4
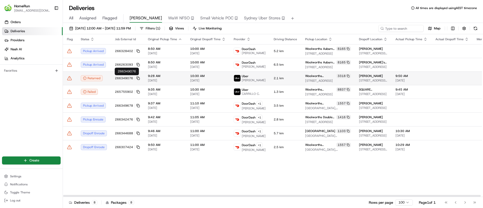
click at [67, 76] on icon at bounding box center [69, 78] width 5 height 5
click at [118, 78] on span "266349076" at bounding box center [124, 78] width 18 height 4
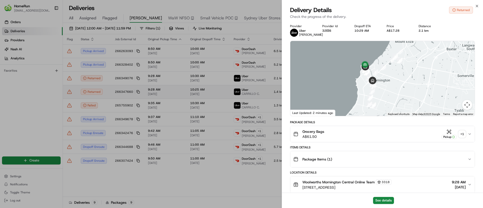
drag, startPoint x: 130, startPoint y: 88, endPoint x: 84, endPoint y: 85, distance: 45.3
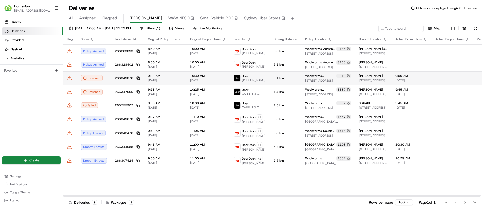
click at [71, 79] on icon at bounding box center [69, 78] width 5 height 5
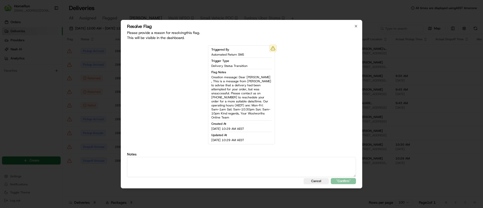
click at [173, 166] on textarea at bounding box center [241, 167] width 229 height 20
type textarea "Driver returned the order and Return SMS sent."
click at [345, 178] on button ""Confirm"" at bounding box center [343, 181] width 25 height 6
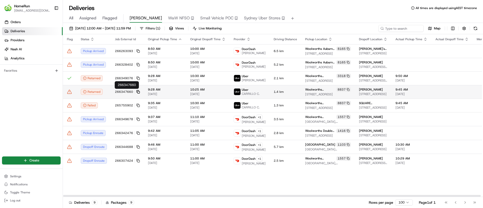
click at [138, 91] on icon at bounding box center [138, 92] width 4 height 4
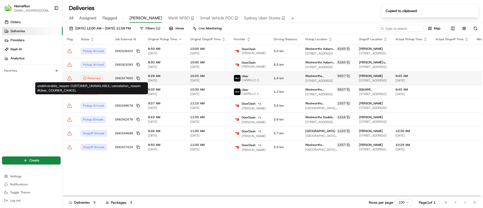
click at [111, 78] on td "266347660" at bounding box center [127, 78] width 33 height 14
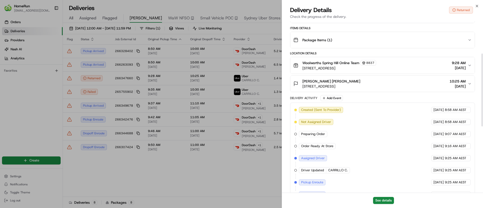
scroll to position [232, 0]
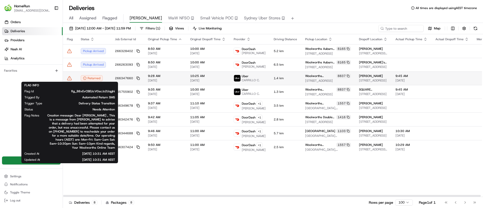
click at [70, 78] on icon at bounding box center [69, 78] width 5 height 5
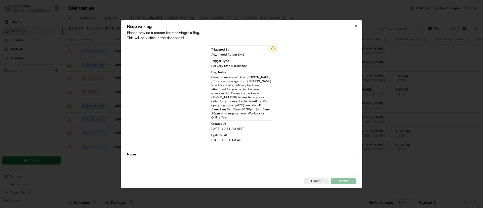
click at [192, 163] on textarea at bounding box center [241, 167] width 229 height 20
paste textarea "Driver returned the order and Return SMS sent."
click at [124, 171] on div "Resolve Flag Please provide a reason for resolving this flag . This will be vis…" at bounding box center [241, 104] width 241 height 168
click at [129, 171] on textarea "Driver returned the order and Return SMS sent." at bounding box center [241, 167] width 229 height 20
type textarea "Driver returned the order and Return SMS sent."
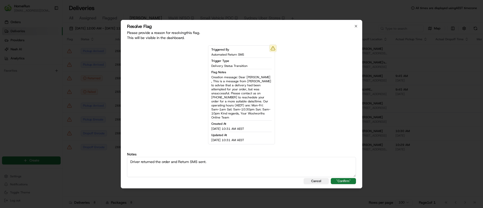
click at [342, 181] on button ""Confirm"" at bounding box center [343, 181] width 25 height 6
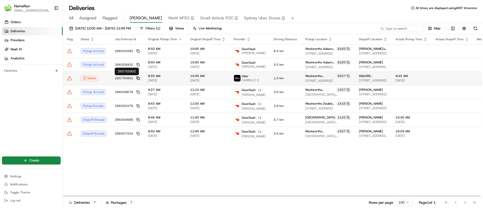
click at [137, 78] on icon at bounding box center [138, 78] width 2 height 2
drag, startPoint x: 138, startPoint y: 76, endPoint x: 137, endPoint y: 79, distance: 3.3
click at [137, 76] on icon at bounding box center [138, 78] width 4 height 4
click at [138, 76] on td "265755902" at bounding box center [127, 78] width 33 height 14
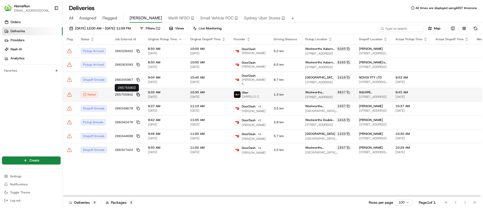
click at [138, 95] on icon at bounding box center [138, 95] width 4 height 4
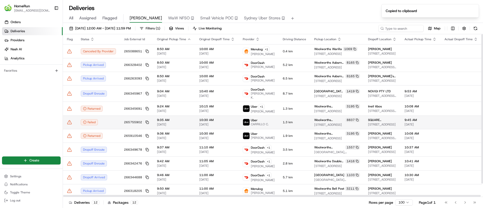
click at [70, 121] on icon at bounding box center [69, 122] width 5 height 5
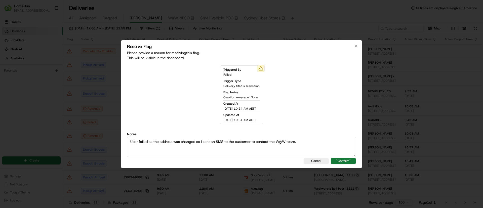
type textarea "Uber failed as the address was changed so I sent an SMS to the customer to cont…"
click at [346, 160] on button ""Confirm"" at bounding box center [343, 161] width 25 height 6
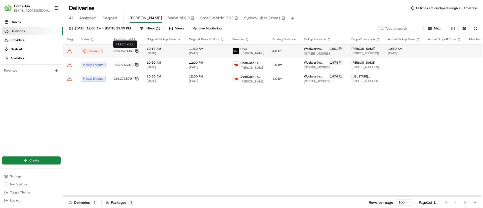
click at [135, 49] on button "266357306" at bounding box center [126, 51] width 25 height 4
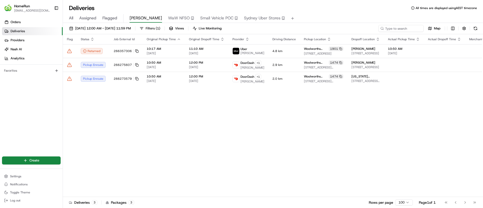
drag, startPoint x: 75, startPoint y: 133, endPoint x: 112, endPoint y: 32, distance: 107.6
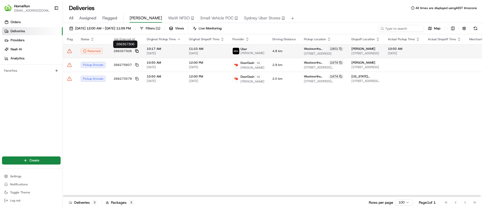
click at [136, 50] on icon at bounding box center [137, 51] width 4 height 4
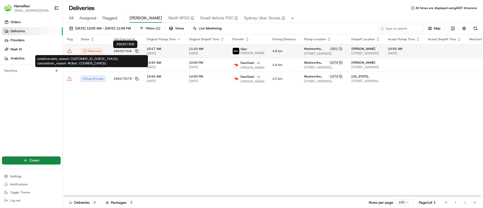
click at [115, 53] on span "266357306" at bounding box center [123, 51] width 18 height 4
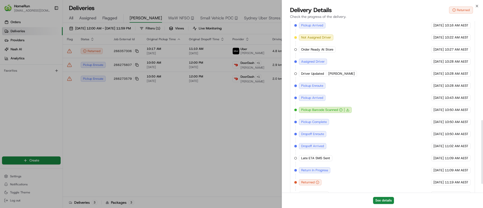
scroll to position [288, 0]
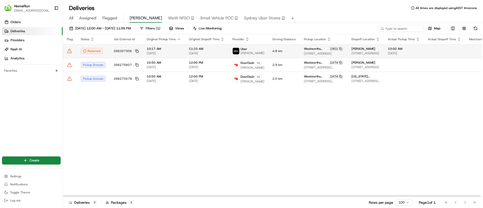
click at [70, 51] on icon at bounding box center [69, 51] width 5 height 5
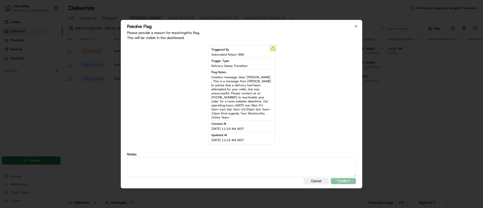
click at [138, 158] on textarea at bounding box center [241, 167] width 229 height 20
paste textarea "Driver returned the order and Return SMS sent."
type textarea "Driver returned the order and Return SMS sent."
click at [340, 175] on div "Resolve Flag Please provide a reason for resolving this flag . This will be vis…" at bounding box center [241, 104] width 241 height 168
click at [340, 179] on button ""Confirm"" at bounding box center [343, 181] width 25 height 6
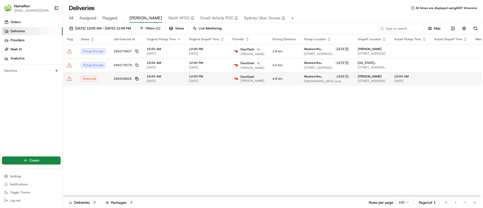
click at [137, 79] on icon at bounding box center [137, 79] width 4 height 4
click at [113, 79] on td "266309826" at bounding box center [126, 79] width 33 height 14
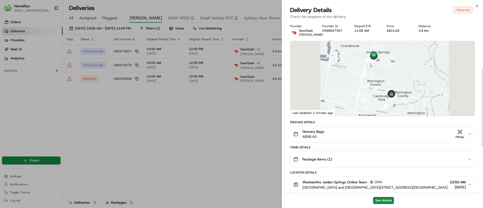
scroll to position [204, 0]
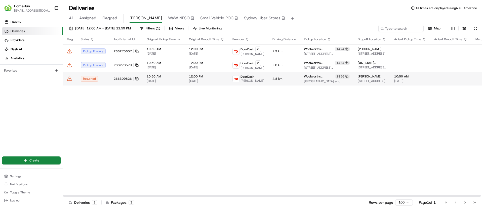
click at [69, 81] on icon at bounding box center [69, 78] width 5 height 5
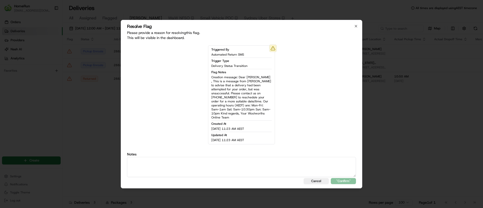
click at [141, 161] on textarea at bounding box center [241, 167] width 229 height 20
paste textarea "Driver returned the order and Return SMS sent."
type textarea "Driver returned the order and Return SMS sent."
click at [343, 178] on button ""Confirm"" at bounding box center [343, 181] width 25 height 6
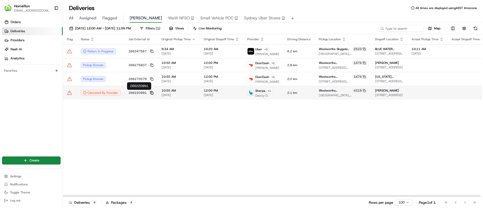
click at [151, 91] on icon at bounding box center [152, 93] width 4 height 4
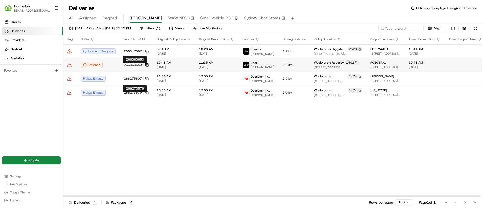
click at [145, 64] on icon at bounding box center [147, 65] width 4 height 4
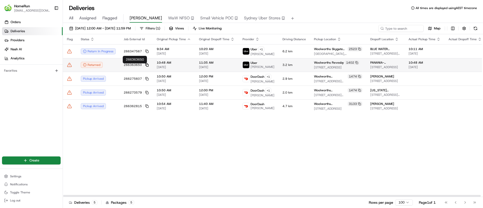
click at [146, 66] on icon at bounding box center [147, 65] width 4 height 4
click at [114, 68] on div "Returned" at bounding box center [98, 65] width 35 height 6
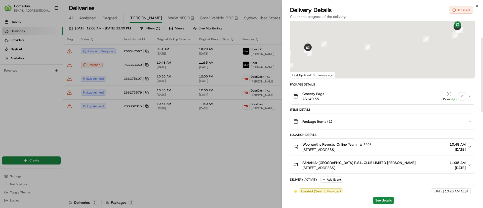
scroll to position [224, 0]
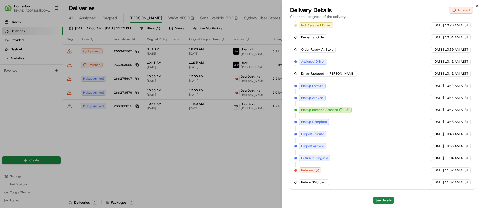
drag, startPoint x: 148, startPoint y: 182, endPoint x: 146, endPoint y: 178, distance: 5.3
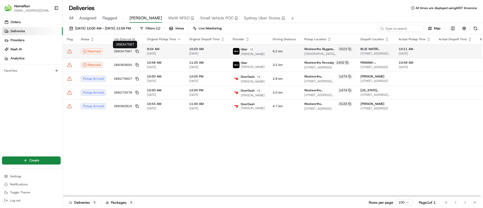
click at [136, 49] on td "266347567" at bounding box center [126, 51] width 33 height 14
click at [137, 51] on icon at bounding box center [137, 52] width 4 height 4
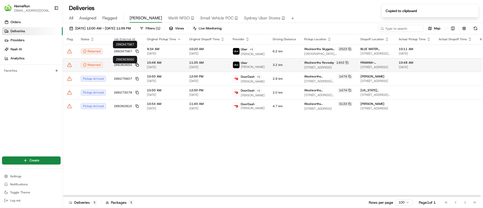
click at [137, 65] on icon at bounding box center [137, 65] width 4 height 4
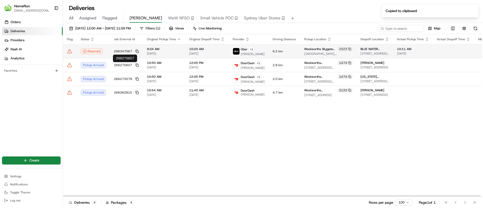
click at [167, 48] on span "9:34 AM" at bounding box center [164, 49] width 34 height 4
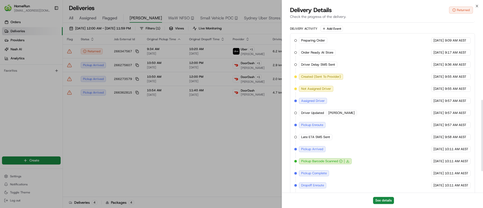
scroll to position [240, 0]
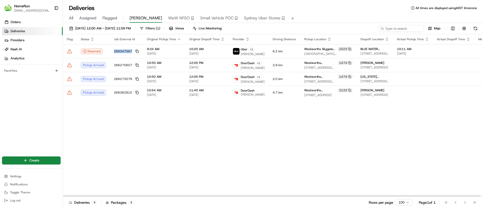
click at [110, 52] on td "266347567" at bounding box center [126, 51] width 33 height 14
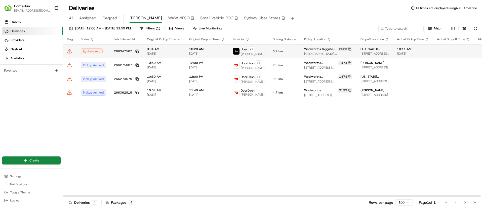
click at [109, 54] on td "Returned" at bounding box center [93, 51] width 33 height 14
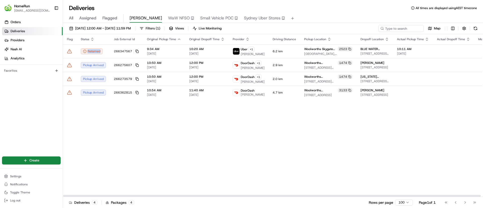
click at [69, 52] on icon at bounding box center [69, 52] width 0 height 0
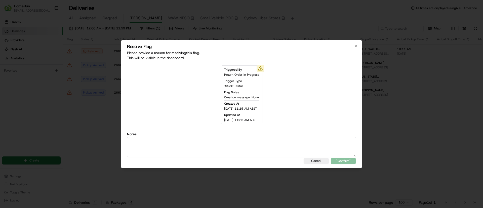
click at [152, 144] on textarea at bounding box center [241, 147] width 229 height 20
type textarea "Driver returned the order and Return SMS sent."
click at [345, 163] on button ""Confirm"" at bounding box center [343, 161] width 25 height 6
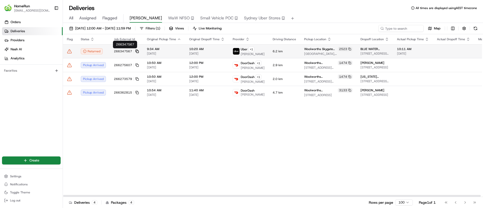
click at [136, 50] on icon at bounding box center [137, 51] width 2 height 2
click at [68, 51] on icon at bounding box center [69, 51] width 5 height 5
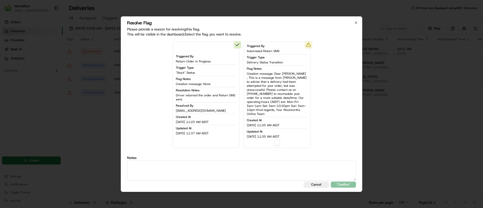
click at [204, 161] on textarea at bounding box center [241, 170] width 229 height 20
paste textarea "Driver returned the order and Return SMS sent."
type textarea "Driver returned the order and Return SMS sent."
click at [279, 140] on button "button" at bounding box center [277, 143] width 6 height 6
click at [340, 182] on button ""Confirm"" at bounding box center [343, 185] width 25 height 6
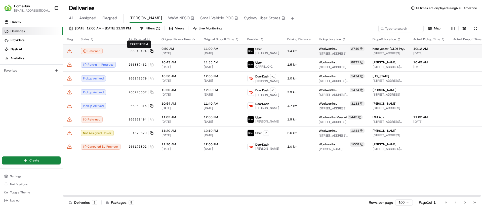
click at [151, 49] on icon at bounding box center [152, 51] width 4 height 4
click at [114, 48] on div "Returned" at bounding box center [101, 51] width 40 height 6
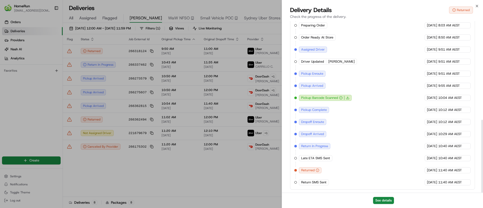
scroll to position [232, 0]
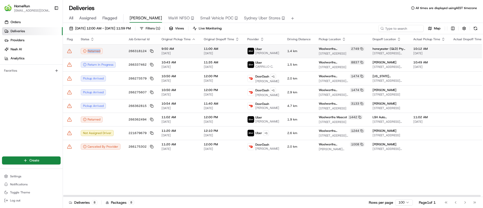
click at [68, 52] on icon at bounding box center [69, 51] width 4 height 4
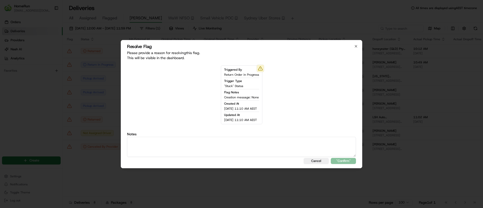
click at [247, 153] on textarea at bounding box center [241, 147] width 229 height 20
paste textarea "Driver returned the order and Return SMS sent."
type textarea "Driver returned the order and Return SMS sent."
click at [344, 161] on button ""Confirm"" at bounding box center [343, 161] width 25 height 6
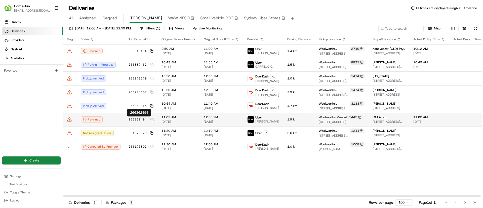
click at [150, 119] on icon at bounding box center [151, 119] width 2 height 2
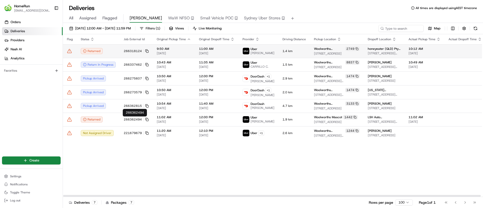
click at [69, 51] on icon at bounding box center [69, 51] width 5 height 5
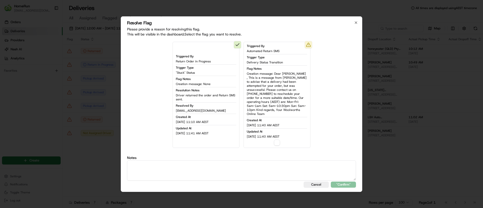
click at [227, 161] on textarea at bounding box center [241, 170] width 229 height 20
paste textarea "266362494"
type textarea "266362494"
click at [277, 144] on div "Triggered By Automated Return SMS Trigger Type Delivery Status Transition Flag …" at bounding box center [276, 95] width 67 height 106
click at [277, 143] on button "button" at bounding box center [277, 143] width 6 height 6
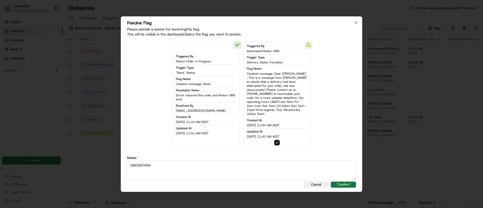
click at [348, 185] on button ""Confirm"" at bounding box center [343, 185] width 25 height 6
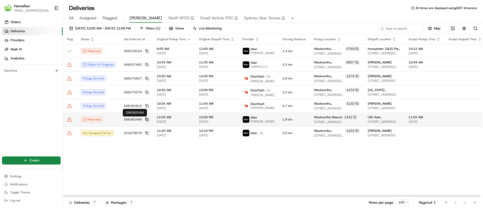
click at [145, 119] on icon at bounding box center [147, 120] width 4 height 4
click at [146, 118] on icon at bounding box center [147, 120] width 4 height 4
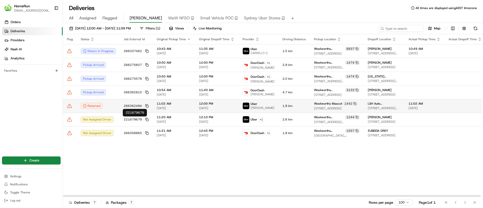
click at [118, 105] on td "Returned" at bounding box center [98, 106] width 43 height 14
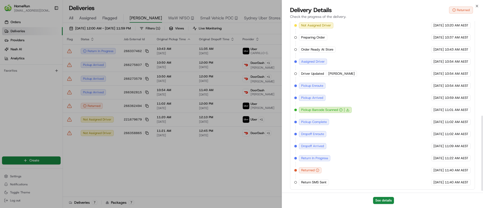
scroll to position [220, 0]
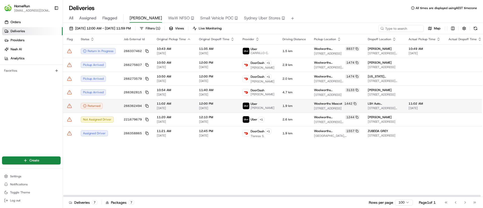
click at [68, 106] on icon at bounding box center [69, 105] width 5 height 5
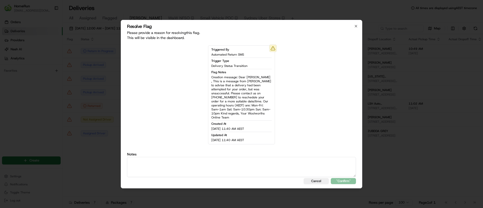
click at [152, 161] on textarea at bounding box center [241, 167] width 229 height 20
type textarea "266362494"
drag, startPoint x: 162, startPoint y: 158, endPoint x: -54, endPoint y: 107, distance: 222.2
click at [0, 107] on html "HomeRun sflanagan1@woolworths.com.au Toggle Sidebar Orders Deliveries Providers…" at bounding box center [241, 104] width 483 height 208
click at [144, 162] on textarea at bounding box center [241, 167] width 229 height 20
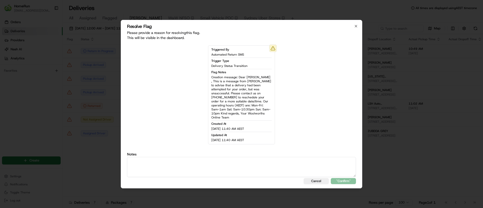
paste textarea "Driver returned the order and Return SMS sent."
type textarea "Driver returned the order and Return SMS sent."
click at [345, 180] on button ""Confirm"" at bounding box center [343, 181] width 25 height 6
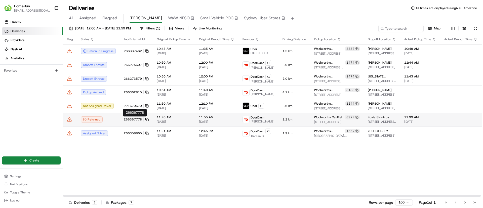
click at [146, 119] on icon at bounding box center [147, 120] width 4 height 4
click at [147, 120] on rect at bounding box center [147, 120] width 2 height 2
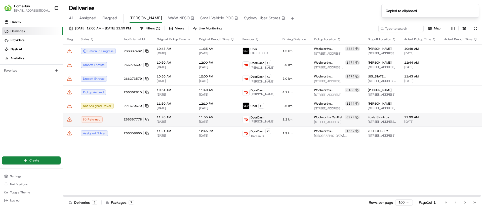
click at [111, 119] on div "Returned" at bounding box center [98, 119] width 35 height 6
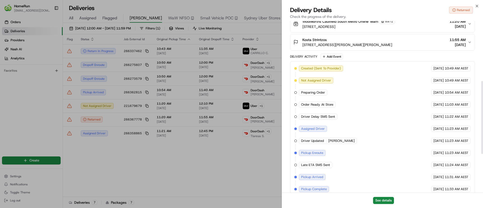
scroll to position [232, 0]
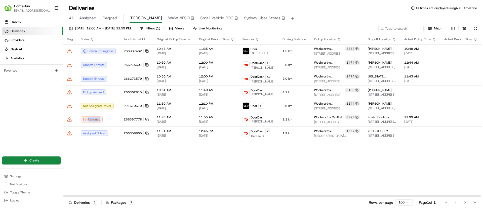
click at [69, 119] on icon at bounding box center [69, 119] width 5 height 5
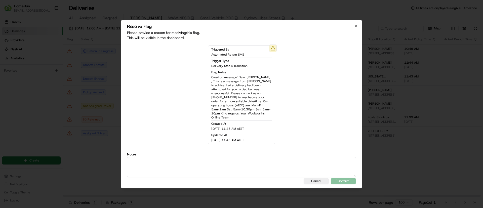
click at [160, 170] on textarea at bounding box center [241, 167] width 229 height 20
type textarea "266367778"
drag, startPoint x: 231, startPoint y: 162, endPoint x: -81, endPoint y: 67, distance: 326.2
click at [0, 67] on html "HomeRun sflanagan1@woolworths.com.au Toggle Sidebar Orders Deliveries Providers…" at bounding box center [241, 104] width 483 height 208
type textarea "\"
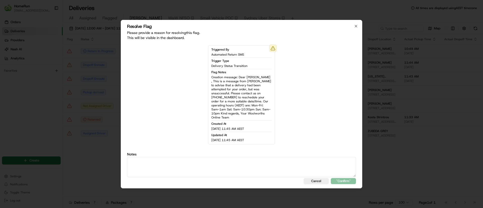
click at [180, 172] on textarea at bounding box center [241, 167] width 229 height 20
paste textarea "Driver returned the order and Return SMS sent."
type textarea "Driver returned the order and Return SMS sent."
click at [349, 179] on button ""Confirm"" at bounding box center [343, 181] width 25 height 6
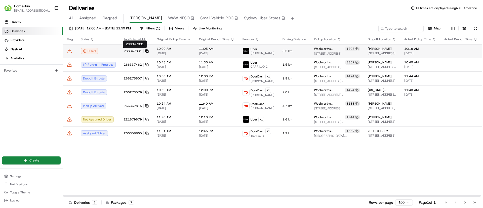
click at [147, 52] on rect at bounding box center [147, 52] width 2 height 2
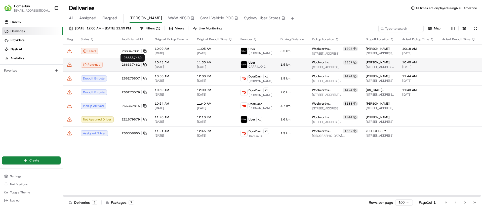
click at [143, 63] on icon at bounding box center [144, 64] width 2 height 2
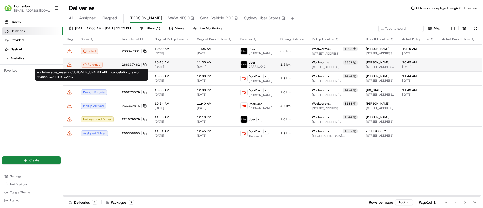
click at [108, 64] on div "Returned" at bounding box center [97, 65] width 33 height 6
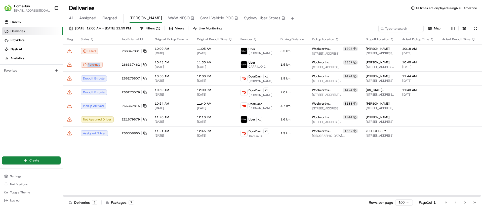
click at [68, 65] on icon at bounding box center [69, 64] width 5 height 5
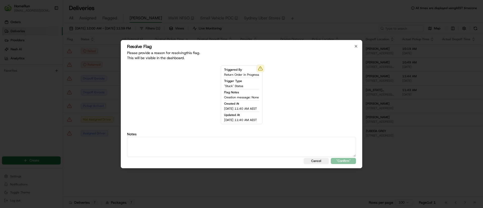
click at [195, 145] on textarea at bounding box center [241, 147] width 229 height 20
paste textarea "Driver returned the order and Return SMS sent."
type textarea "Driver returned the order and Return SMS sent."
click at [343, 164] on div "Resolve Flag Please provide a reason for resolving this flag . This will be vis…" at bounding box center [241, 104] width 241 height 128
click at [342, 162] on button ""Confirm"" at bounding box center [343, 161] width 25 height 6
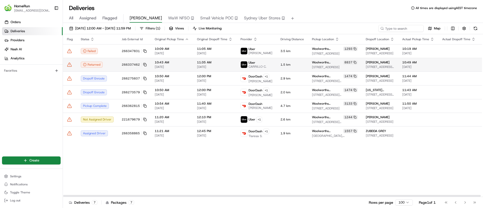
click at [71, 66] on icon at bounding box center [69, 64] width 5 height 5
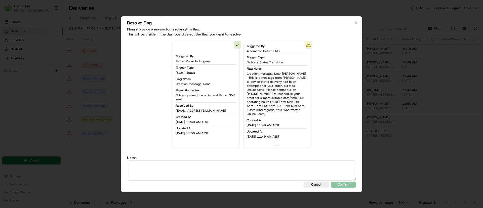
click at [278, 140] on button "button" at bounding box center [277, 143] width 6 height 6
click at [274, 161] on textarea at bounding box center [241, 170] width 229 height 20
paste textarea "Driver returned the order and Return SMS sent."
type textarea "Driver returned the order and Return SMS sent."
click at [341, 182] on button ""Confirm"" at bounding box center [343, 185] width 25 height 6
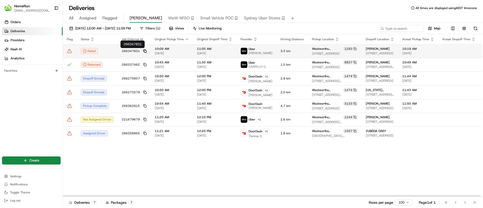
click at [144, 51] on icon at bounding box center [145, 51] width 4 height 4
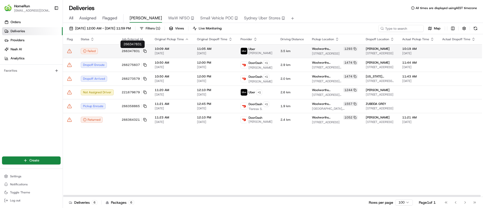
click at [70, 51] on icon at bounding box center [69, 51] width 5 height 5
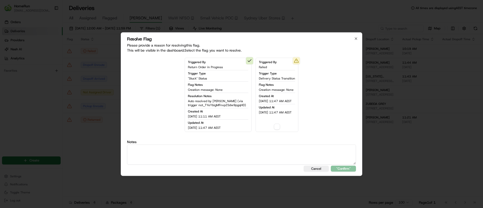
click at [162, 164] on div "Resolve Flag Please provide a reason for resolving this flag . This will be vis…" at bounding box center [241, 104] width 241 height 144
click at [190, 153] on textarea at bounding box center [241, 154] width 229 height 20
paste textarea "Uber shows failed which usually means they couldn't mark the job as complete. I…"
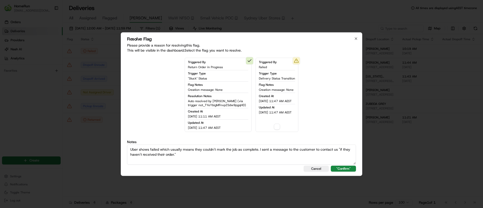
type textarea "Uber shows failed which usually means they couldn't mark the job as complete. I…"
click at [278, 127] on button "button" at bounding box center [277, 126] width 6 height 6
click at [345, 167] on button ""Confirm"" at bounding box center [343, 168] width 25 height 6
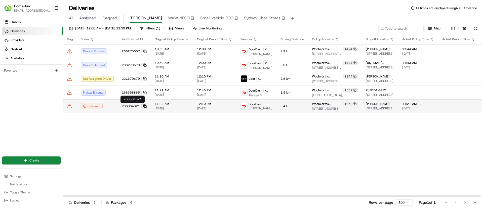
click at [144, 106] on rect at bounding box center [145, 107] width 2 height 2
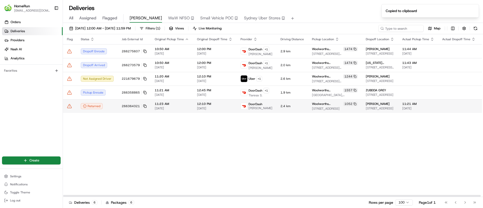
click at [146, 106] on td "266364321" at bounding box center [134, 106] width 33 height 14
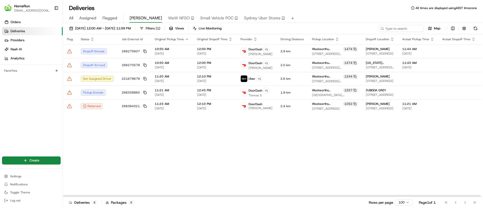
click at [112, 103] on div "Returned" at bounding box center [97, 106] width 33 height 6
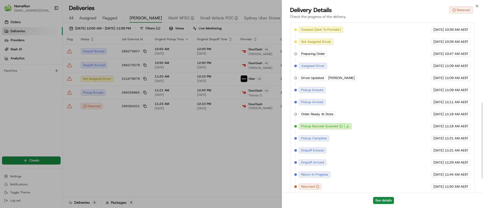
scroll to position [216, 0]
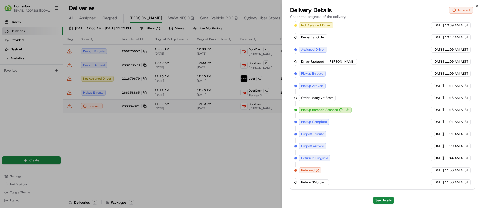
drag, startPoint x: 102, startPoint y: 133, endPoint x: 77, endPoint y: 113, distance: 31.9
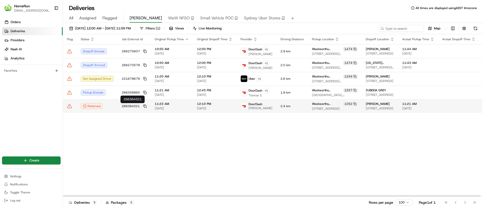
drag, startPoint x: 144, startPoint y: 106, endPoint x: 131, endPoint y: 103, distance: 13.7
click at [144, 106] on icon at bounding box center [145, 106] width 4 height 4
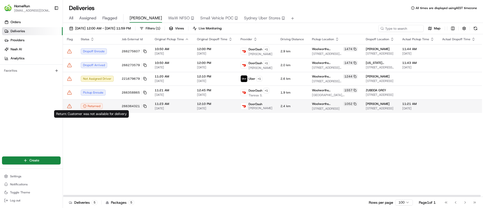
click at [95, 105] on div "Returned" at bounding box center [92, 106] width 22 height 6
drag, startPoint x: 61, startPoint y: 106, endPoint x: 70, endPoint y: 110, distance: 9.2
click at [71, 109] on td at bounding box center [70, 106] width 14 height 14
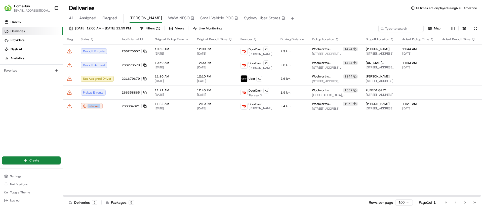
click at [71, 106] on icon at bounding box center [69, 106] width 5 height 5
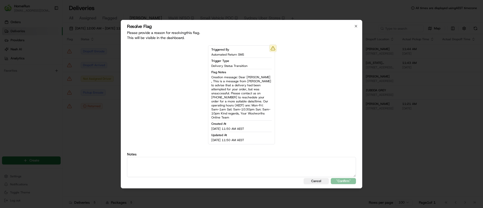
click at [183, 162] on textarea at bounding box center [241, 167] width 229 height 20
paste textarea "Driver returned the order and Return SMS sent."
type textarea "Driver returned the order and Return SMS sent."
click at [340, 179] on button ""Confirm"" at bounding box center [343, 181] width 25 height 6
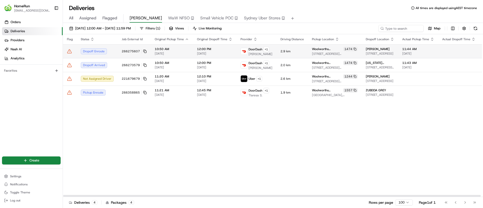
click at [145, 51] on td "266275607" at bounding box center [134, 51] width 33 height 14
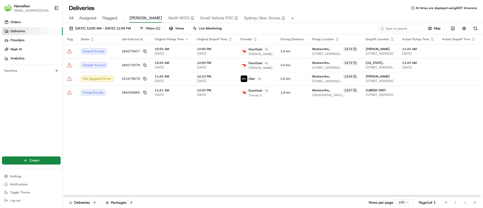
click at [144, 51] on rect at bounding box center [145, 52] width 2 height 2
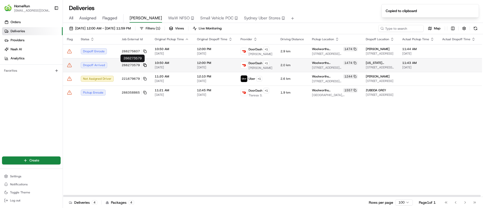
click at [144, 64] on rect at bounding box center [145, 65] width 2 height 2
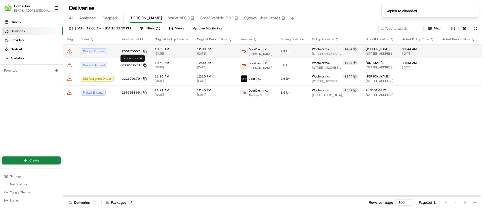
click at [71, 52] on icon at bounding box center [69, 51] width 5 height 5
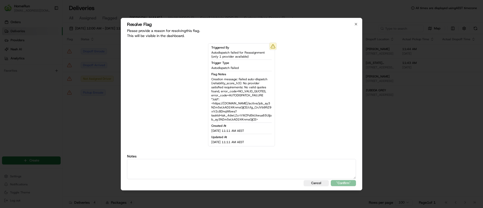
click at [169, 159] on textarea at bounding box center [241, 169] width 229 height 20
type textarea "driver on their way to the customer."
click at [346, 183] on button ""Confirm"" at bounding box center [343, 183] width 25 height 6
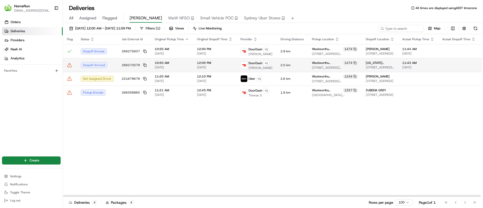
click at [68, 64] on icon at bounding box center [69, 65] width 5 height 5
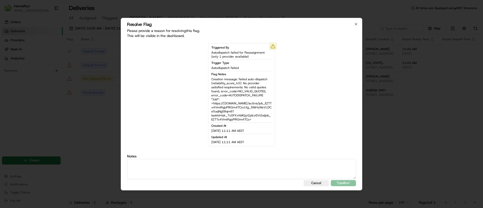
click at [177, 165] on textarea at bounding box center [241, 169] width 229 height 20
type textarea "driver on their way to the customer."
click at [330, 180] on div "Resolve Flag Please provide a reason for resolving this flag . This will be vis…" at bounding box center [241, 104] width 241 height 172
click at [332, 181] on button ""Confirm"" at bounding box center [343, 183] width 25 height 6
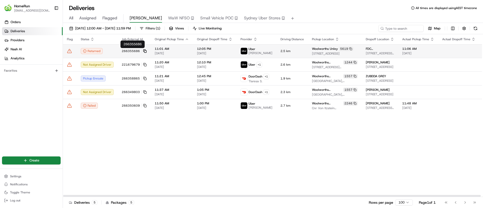
click at [143, 50] on icon at bounding box center [145, 51] width 4 height 4
click at [144, 51] on icon at bounding box center [145, 51] width 4 height 4
click at [182, 52] on span "25/08/2025" at bounding box center [172, 53] width 34 height 4
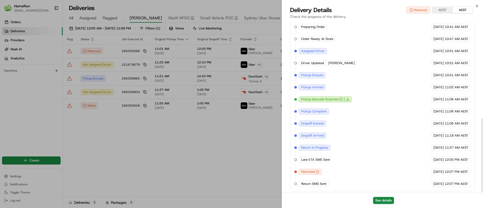
scroll to position [228, 0]
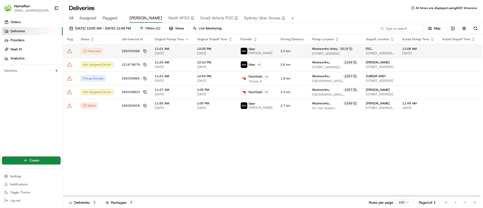
click at [111, 54] on div "Returned" at bounding box center [97, 51] width 33 height 6
click at [70, 51] on icon at bounding box center [69, 51] width 5 height 5
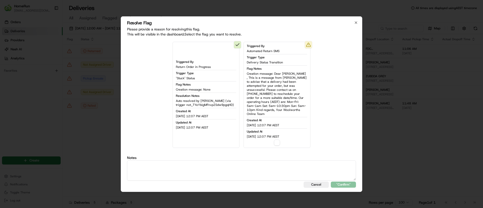
click at [144, 170] on textarea at bounding box center [241, 170] width 229 height 20
click at [182, 163] on textarea at bounding box center [241, 170] width 229 height 20
paste textarea "266355686"
type textarea "266355686"
click at [278, 142] on button "button" at bounding box center [277, 143] width 6 height 6
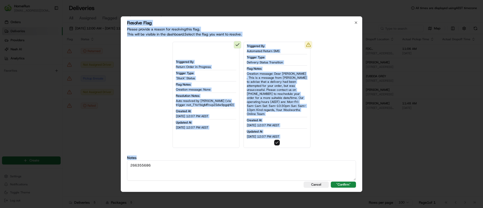
drag, startPoint x: 225, startPoint y: 158, endPoint x: 60, endPoint y: 154, distance: 164.5
click at [60, 154] on body "HomeRun sflanagan1@woolworths.com.au Toggle Sidebar Orders Deliveries Providers…" at bounding box center [241, 104] width 483 height 208
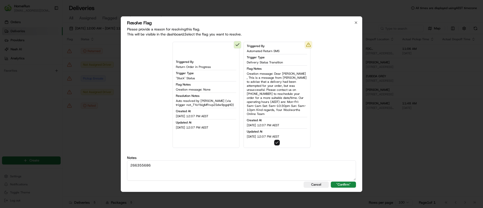
drag, startPoint x: 169, startPoint y: 170, endPoint x: 27, endPoint y: 149, distance: 144.2
click at [34, 145] on body "HomeRun sflanagan1@woolworths.com.au Toggle Sidebar Orders Deliveries Providers…" at bounding box center [241, 104] width 483 height 208
click at [256, 163] on textarea at bounding box center [241, 170] width 229 height 20
paste textarea "Driver returned the order and Return SMS sent."
type textarea "Driver returned the order and Return SMS sent."
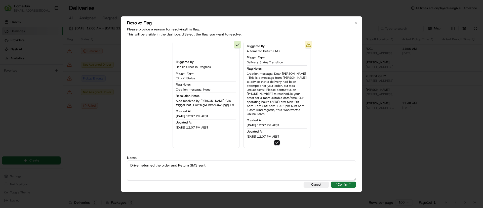
click at [340, 182] on button ""Confirm"" at bounding box center [343, 185] width 25 height 6
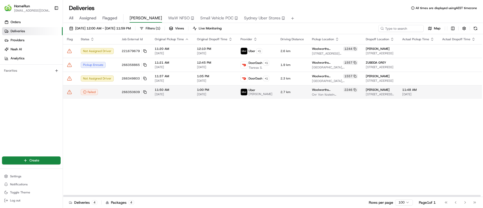
click at [144, 89] on td "266350609" at bounding box center [134, 92] width 33 height 14
click at [143, 92] on icon at bounding box center [145, 92] width 4 height 4
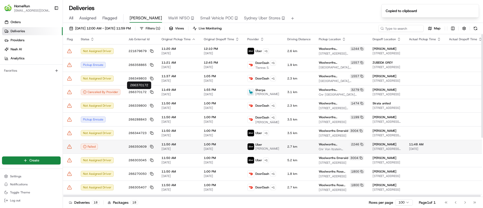
click at [152, 146] on td "266350609" at bounding box center [140, 147] width 33 height 14
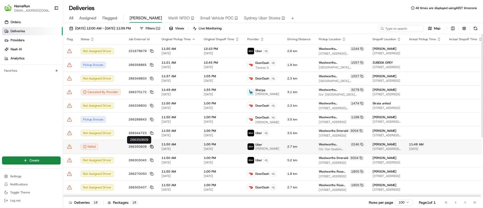
click at [151, 146] on rect at bounding box center [152, 147] width 2 height 2
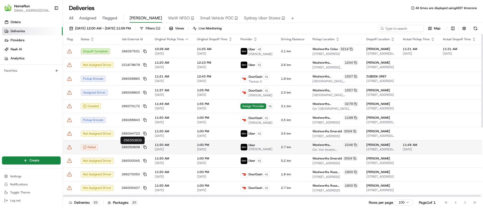
click at [71, 147] on icon at bounding box center [69, 147] width 5 height 5
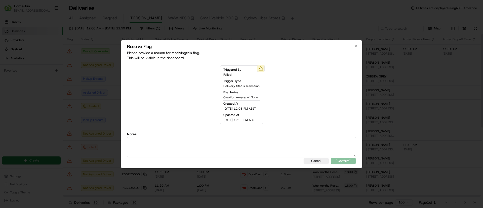
click at [211, 149] on textarea at bounding box center [241, 147] width 229 height 20
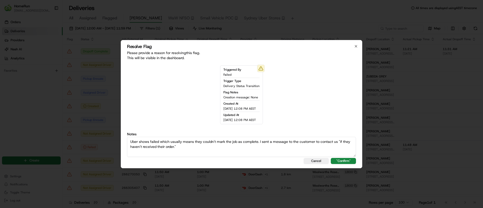
scroll to position [3, 0]
type textarea "Uber shows failed which usually means they couldn't mark the job as complete. I…"
click at [344, 159] on button ""Confirm"" at bounding box center [343, 161] width 25 height 6
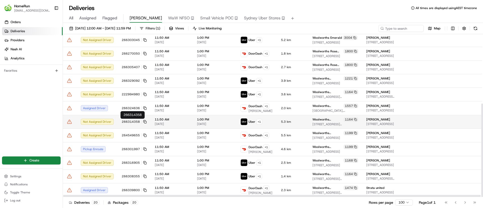
scroll to position [0, 0]
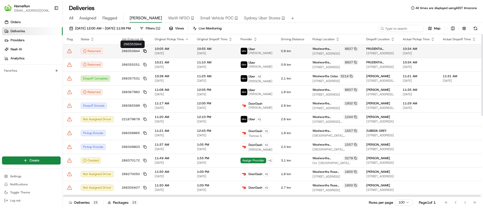
click at [144, 51] on rect at bounding box center [145, 52] width 2 height 2
click at [114, 48] on td "Returned" at bounding box center [97, 51] width 41 height 14
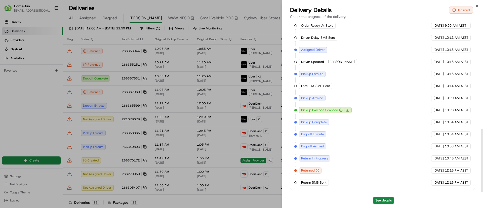
scroll to position [288, 0]
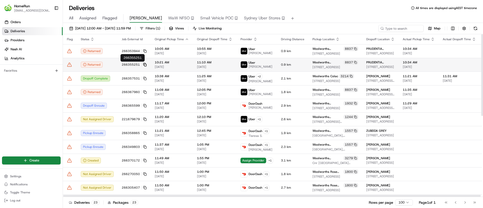
click at [144, 64] on rect at bounding box center [145, 65] width 2 height 2
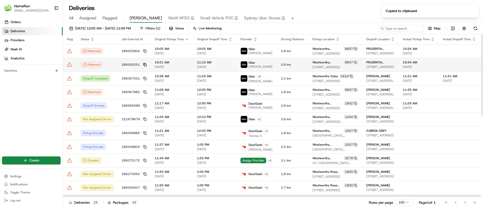
click at [143, 63] on icon at bounding box center [145, 65] width 4 height 4
click at [110, 63] on div "Returned" at bounding box center [97, 65] width 33 height 6
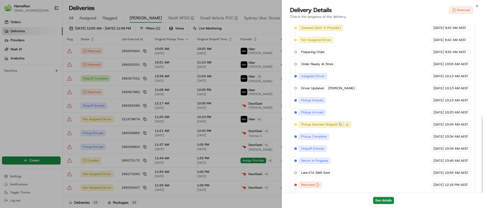
scroll to position [216, 0]
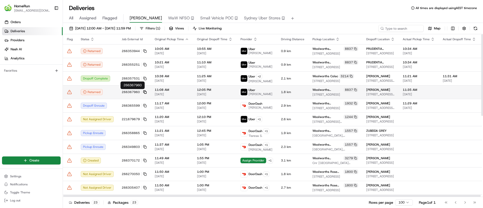
click at [144, 92] on icon at bounding box center [145, 92] width 4 height 4
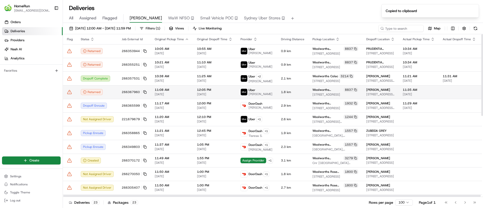
click at [113, 94] on div "Returned" at bounding box center [97, 92] width 33 height 6
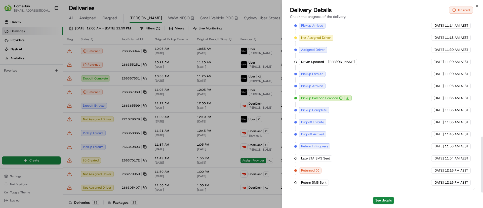
scroll to position [353, 0]
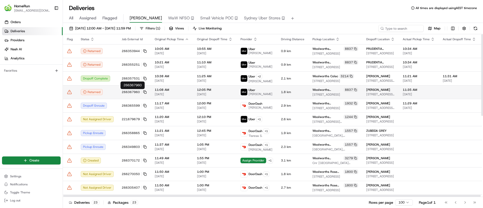
click at [131, 92] on span "266367960" at bounding box center [131, 92] width 18 height 4
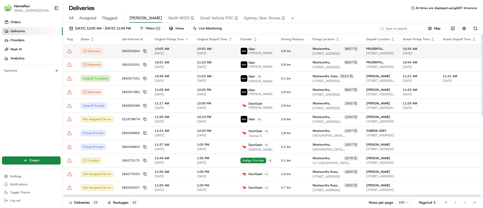
click at [72, 49] on div at bounding box center [70, 51] width 6 height 5
click at [70, 52] on icon at bounding box center [69, 51] width 5 height 5
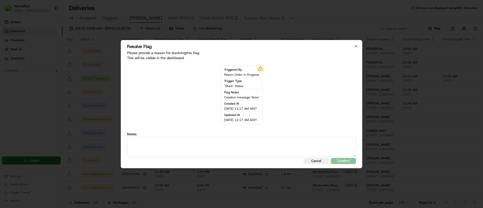
click at [181, 146] on textarea at bounding box center [241, 147] width 229 height 20
type textarea "Driver returned the order and Return SMS sent."
click at [341, 159] on button ""Confirm"" at bounding box center [343, 161] width 25 height 6
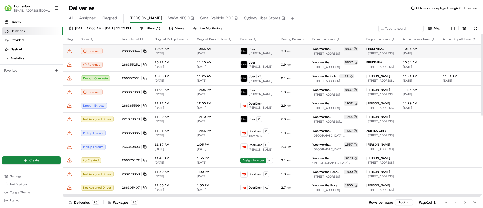
click at [67, 53] on icon at bounding box center [69, 51] width 5 height 5
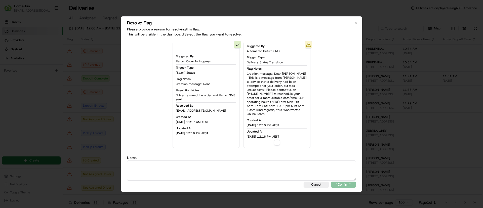
drag, startPoint x: 274, startPoint y: 139, endPoint x: 279, endPoint y: 145, distance: 7.0
click at [274, 140] on button "button" at bounding box center [277, 143] width 6 height 6
click at [248, 156] on label "Notes" at bounding box center [241, 158] width 229 height 4
click at [244, 161] on textarea at bounding box center [241, 170] width 229 height 20
paste textarea "Driver returned the order and Return SMS sent."
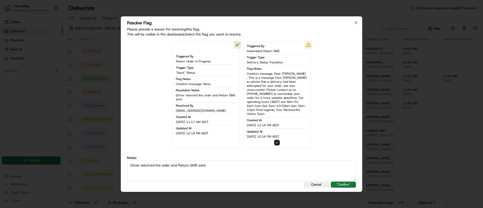
type textarea "Driver returned the order and Return SMS sent."
click at [340, 184] on button ""Confirm"" at bounding box center [343, 185] width 25 height 6
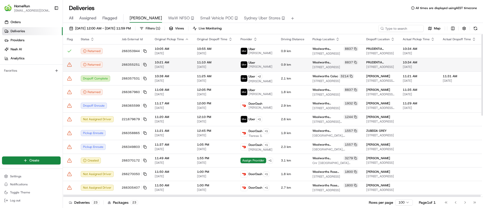
click at [71, 65] on icon at bounding box center [69, 64] width 5 height 5
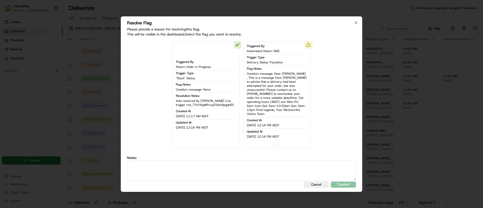
click at [276, 142] on button "button" at bounding box center [277, 143] width 6 height 6
click at [267, 161] on textarea at bounding box center [241, 170] width 229 height 20
paste textarea "Driver returned the order and Return SMS sent."
type textarea "Driver returned the order and Return SMS sent."
click at [347, 184] on button ""Confirm"" at bounding box center [343, 185] width 25 height 6
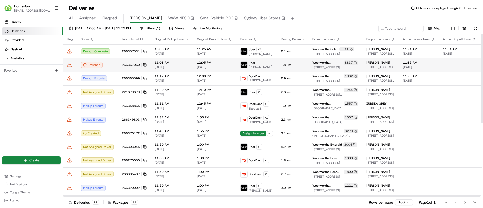
click at [69, 63] on icon at bounding box center [69, 64] width 5 height 5
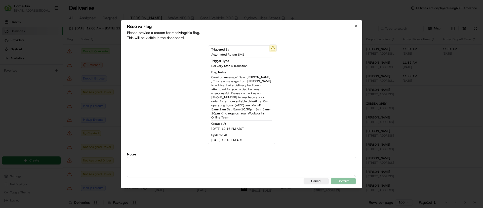
click at [205, 158] on textarea at bounding box center [241, 167] width 229 height 20
type textarea "Driver returned the order and Return SMS sent."
click at [339, 180] on button ""Confirm"" at bounding box center [343, 181] width 25 height 6
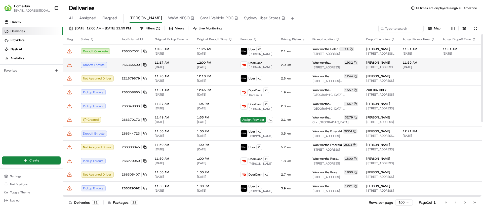
click at [68, 63] on icon at bounding box center [69, 64] width 5 height 5
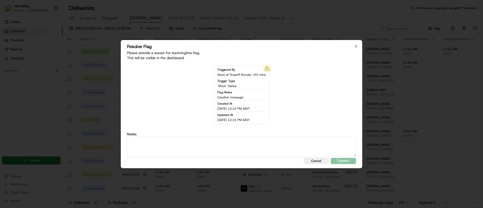
click at [139, 145] on textarea at bounding box center [241, 147] width 229 height 20
click at [341, 156] on textarea "driver on their way to the customer." at bounding box center [241, 147] width 229 height 20
type textarea "driver on their way to the customer."
click at [340, 158] on button ""Confirm"" at bounding box center [343, 161] width 25 height 6
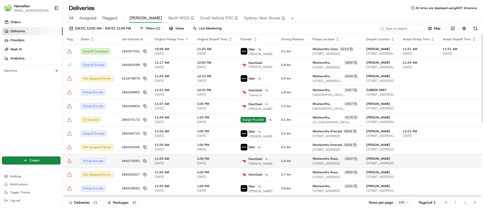
click at [339, 164] on span "488 Old South Head Road, Rose Bay, NSW 2029, AU" at bounding box center [335, 163] width 46 height 4
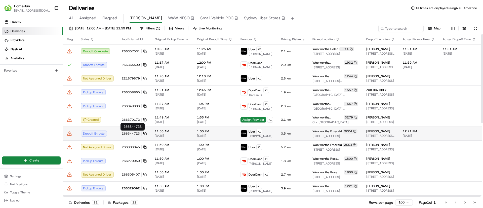
click at [144, 133] on icon at bounding box center [145, 134] width 4 height 4
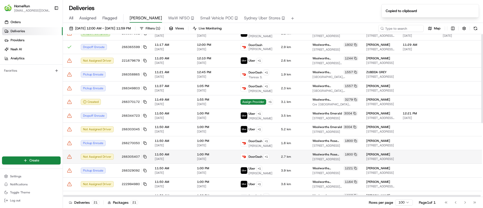
scroll to position [0, 0]
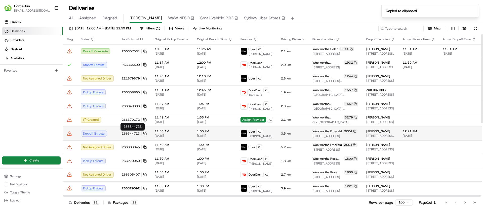
click at [71, 133] on icon at bounding box center [69, 133] width 5 height 5
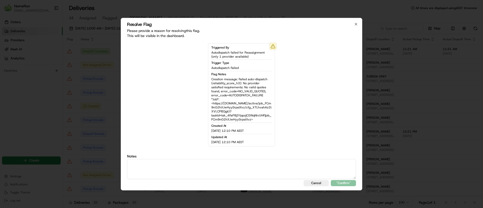
click at [197, 164] on textarea at bounding box center [241, 169] width 229 height 20
paste textarea "Driver returned the order and Return SMS sent."
type textarea "Driver returned the order and Return SMS sent."
click at [349, 181] on button ""Confirm"" at bounding box center [343, 183] width 25 height 6
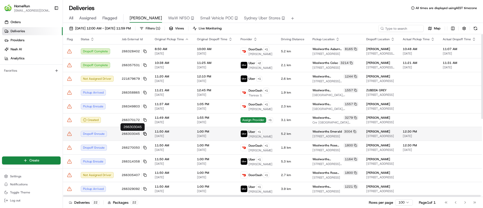
click at [144, 133] on rect at bounding box center [145, 134] width 2 height 2
click at [143, 135] on button "266303045" at bounding box center [134, 134] width 25 height 4
click at [144, 134] on icon at bounding box center [145, 134] width 4 height 4
click at [70, 134] on icon at bounding box center [69, 133] width 5 height 5
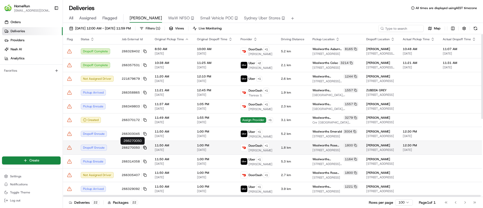
click at [144, 147] on icon at bounding box center [145, 148] width 4 height 4
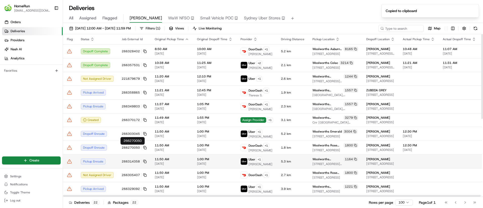
click at [146, 160] on td "266314358" at bounding box center [134, 161] width 33 height 14
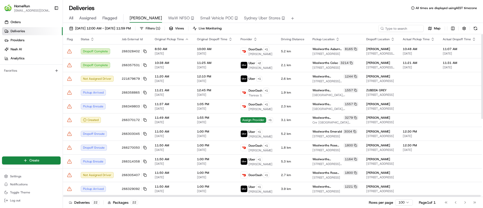
click at [144, 161] on rect at bounding box center [145, 162] width 2 height 2
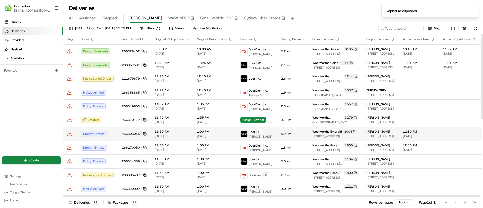
click at [70, 133] on icon at bounding box center [69, 133] width 5 height 5
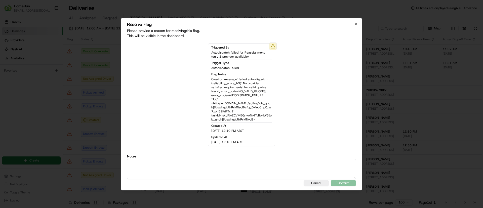
click at [146, 165] on textarea at bounding box center [241, 169] width 229 height 20
drag, startPoint x: 130, startPoint y: 168, endPoint x: 130, endPoint y: 195, distance: 26.7
click at [130, 168] on textarea "driver on their way to the customer." at bounding box center [241, 169] width 229 height 20
type textarea "driver on their way to the customer."
click at [350, 183] on button ""Confirm"" at bounding box center [343, 183] width 25 height 6
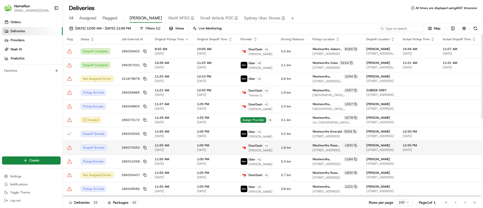
click at [67, 146] on td at bounding box center [70, 148] width 14 height 14
click at [68, 147] on icon at bounding box center [69, 147] width 5 height 5
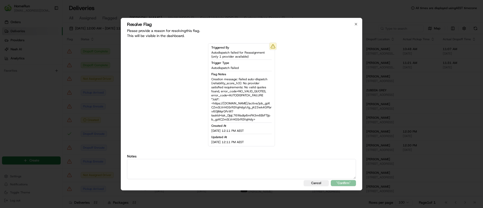
click at [215, 165] on textarea at bounding box center [241, 169] width 229 height 20
type textarea "driver on their way to the customer."
click at [340, 182] on button ""Confirm"" at bounding box center [343, 183] width 25 height 6
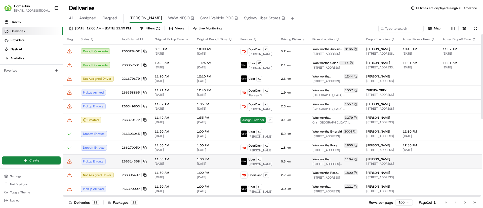
click at [71, 163] on icon at bounding box center [69, 161] width 4 height 4
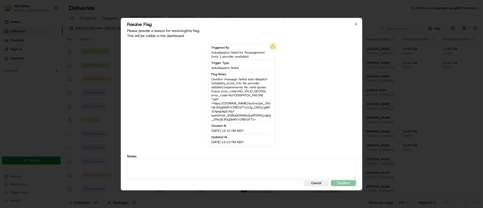
click at [132, 168] on textarea at bounding box center [241, 169] width 229 height 20
type textarea "driver on their way to the customer."
click at [340, 183] on button ""Confirm"" at bounding box center [343, 183] width 25 height 6
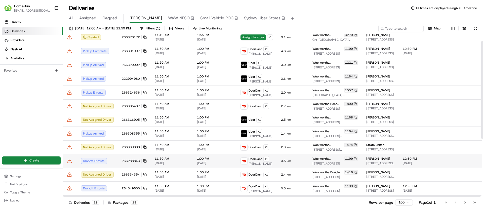
scroll to position [109, 0]
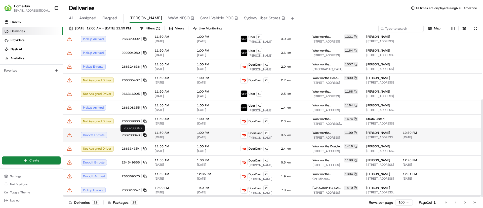
click at [143, 134] on icon at bounding box center [145, 135] width 4 height 4
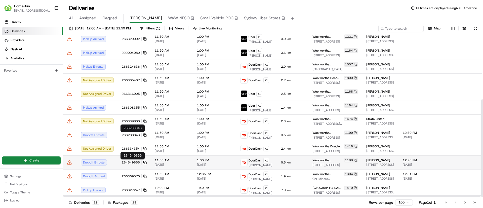
click at [144, 162] on icon at bounding box center [145, 163] width 4 height 4
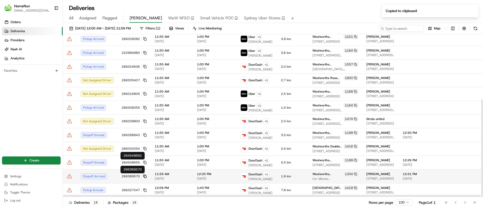
click at [143, 177] on icon at bounding box center [145, 176] width 4 height 4
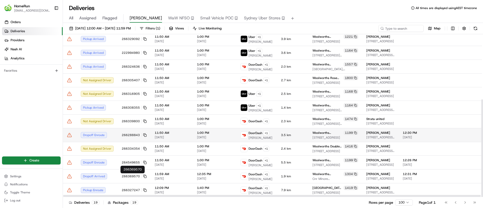
click at [70, 135] on icon at bounding box center [69, 135] width 5 height 5
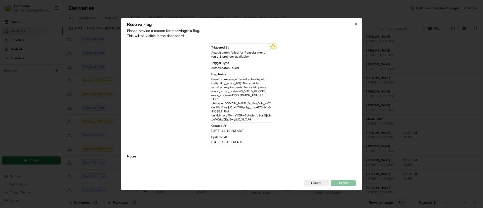
click at [179, 166] on textarea at bounding box center [241, 169] width 229 height 20
type textarea "driver on their way to the customer."
click at [340, 181] on button ""Confirm"" at bounding box center [343, 183] width 25 height 6
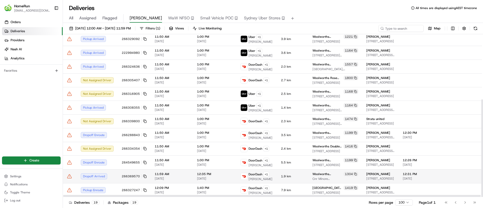
click at [342, 181] on td "Woolworths Delroy Park 1304 Cnr Minore And Baird Drive, Delroy Park, West Dubbo…" at bounding box center [335, 176] width 54 height 14
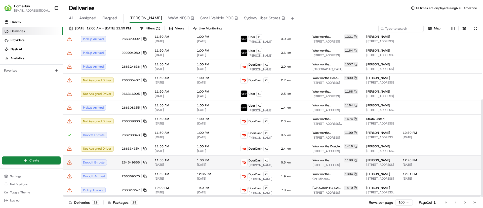
click at [68, 162] on icon at bounding box center [69, 162] width 5 height 5
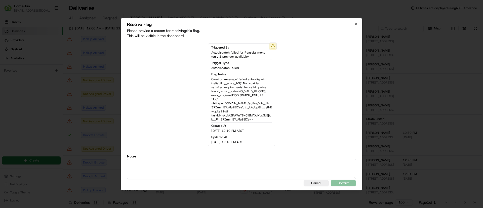
click at [158, 166] on textarea at bounding box center [241, 169] width 229 height 20
click at [129, 172] on textarea "driver on their way to the customer." at bounding box center [241, 169] width 229 height 20
type textarea "driver on their way to the customer."
click at [343, 181] on button ""Confirm"" at bounding box center [343, 183] width 25 height 6
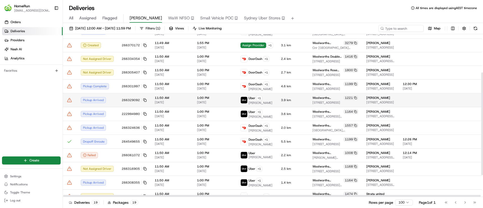
scroll to position [95, 0]
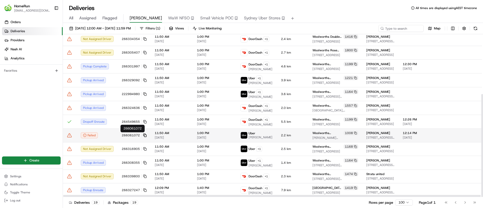
click at [144, 134] on icon at bounding box center [145, 136] width 4 height 4
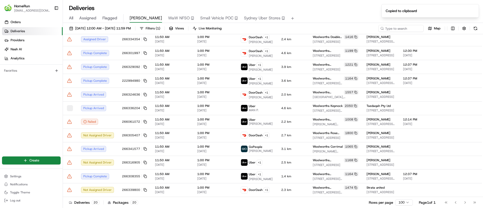
scroll to position [95, 0]
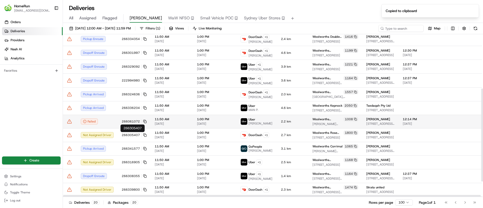
click at [70, 120] on icon at bounding box center [69, 121] width 4 height 4
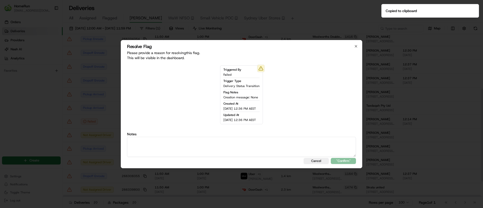
click at [180, 152] on textarea at bounding box center [241, 147] width 229 height 20
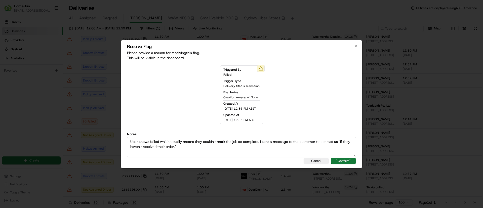
type textarea "Uber shows failed which usually means they couldn't mark the job as complete. I…"
click at [343, 158] on button ""Confirm"" at bounding box center [343, 161] width 25 height 6
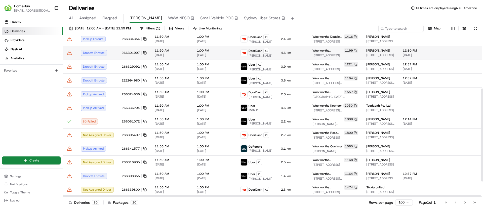
click at [144, 50] on td "266301997" at bounding box center [134, 53] width 33 height 14
click at [143, 53] on icon at bounding box center [145, 53] width 4 height 4
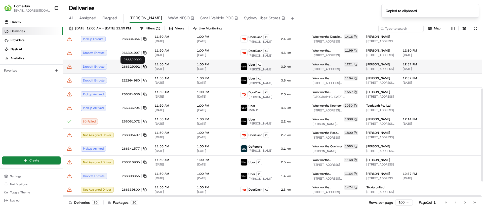
click at [144, 66] on icon at bounding box center [145, 67] width 4 height 4
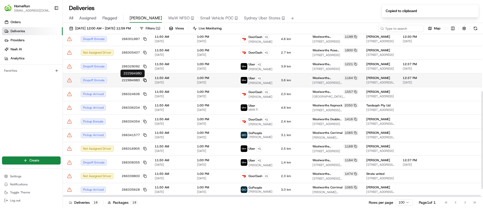
click at [144, 80] on rect at bounding box center [145, 80] width 2 height 2
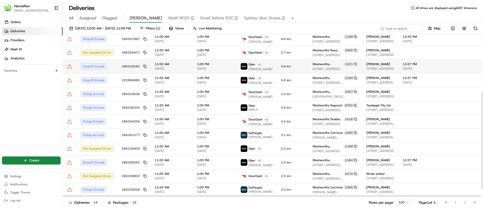
click at [69, 66] on icon at bounding box center [69, 66] width 0 height 1
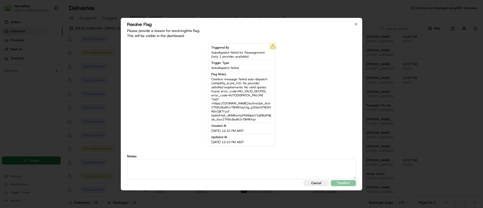
click at [185, 161] on textarea at bounding box center [241, 169] width 229 height 20
type textarea "driver on their way to the customer."
click at [350, 181] on button ""Confirm"" at bounding box center [343, 183] width 25 height 6
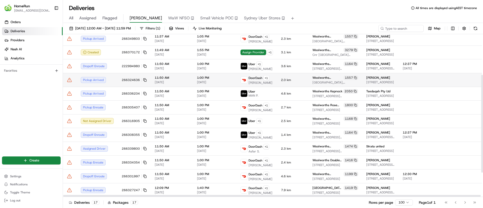
click at [69, 77] on icon at bounding box center [69, 79] width 5 height 5
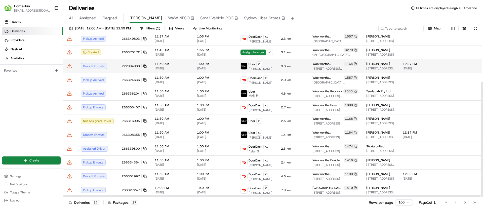
click at [66, 65] on td at bounding box center [70, 66] width 14 height 14
click at [69, 66] on icon at bounding box center [69, 65] width 0 height 1
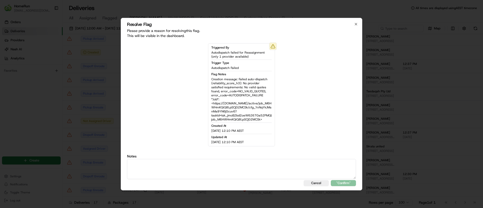
click at [208, 164] on textarea at bounding box center [241, 169] width 229 height 20
type textarea "driver on their way to the customer."
click at [341, 184] on button ""Confirm"" at bounding box center [343, 183] width 25 height 6
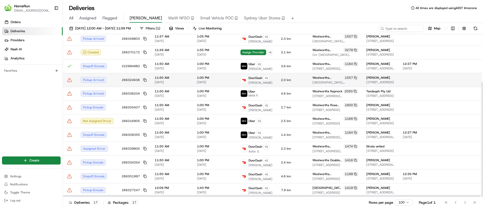
click at [70, 80] on icon at bounding box center [69, 79] width 5 height 5
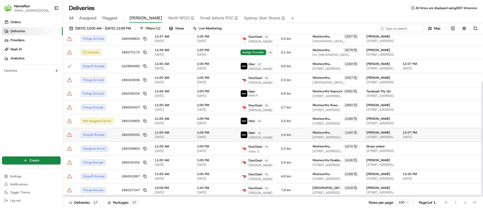
click at [67, 133] on td at bounding box center [70, 135] width 14 height 14
click at [68, 133] on icon at bounding box center [69, 134] width 5 height 5
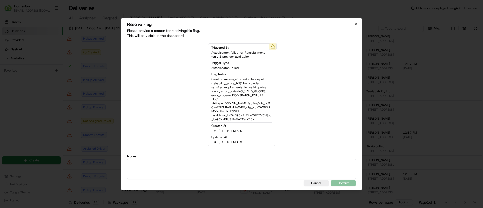
click at [183, 166] on textarea at bounding box center [241, 169] width 229 height 20
type textarea "driver on their way to the customer."
click at [339, 180] on div "Resolve Flag Please provide a reason for resolving this flag . This will be vis…" at bounding box center [241, 104] width 241 height 172
click at [342, 182] on button ""Confirm"" at bounding box center [343, 183] width 25 height 6
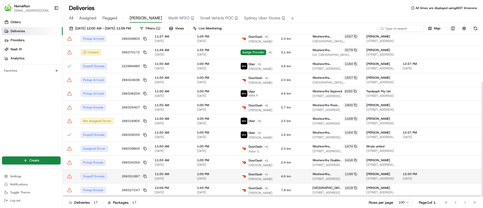
click at [70, 175] on icon at bounding box center [69, 176] width 5 height 5
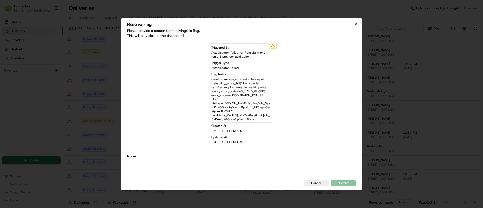
click at [189, 159] on textarea at bounding box center [241, 169] width 229 height 20
type textarea "driver on their way to the customer."
click at [339, 182] on button ""Confirm"" at bounding box center [343, 183] width 25 height 6
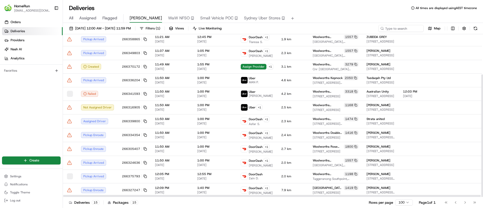
scroll to position [53, 0]
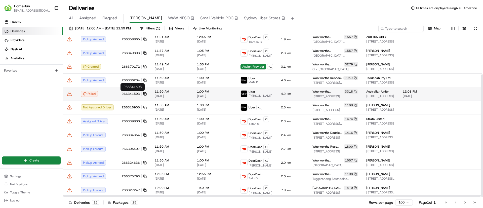
click at [144, 93] on rect at bounding box center [145, 94] width 2 height 2
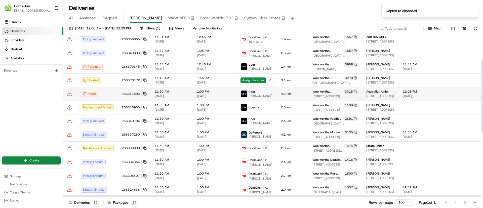
click at [71, 93] on icon at bounding box center [69, 93] width 5 height 5
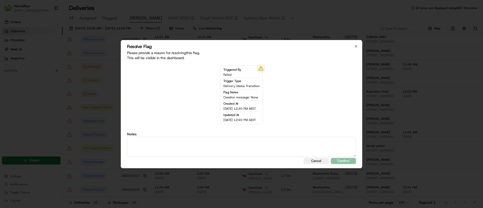
click at [194, 140] on textarea at bounding box center [241, 147] width 229 height 20
paste textarea "Uber shows failed which usually means they couldn't mark the job as complete. I…"
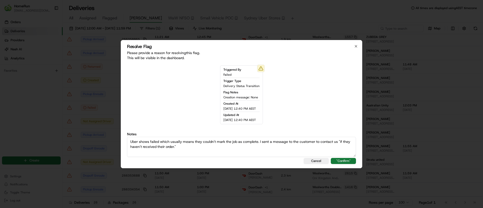
type textarea "Uber shows failed which usually means they couldn't mark the job as complete. I…"
click at [344, 159] on button ""Confirm"" at bounding box center [343, 161] width 25 height 6
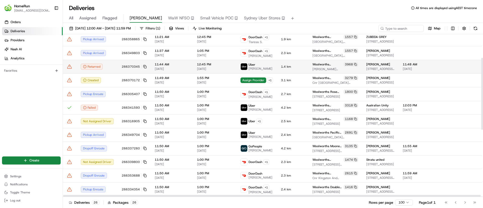
click at [143, 63] on td "266370345" at bounding box center [134, 67] width 33 height 14
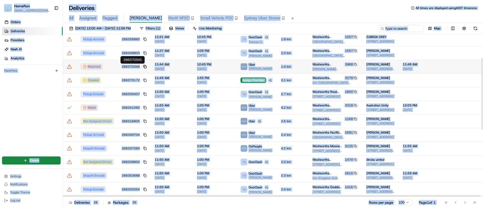
click at [142, 65] on body "HomeRun sflanagan1@woolworths.com.au Toggle Sidebar Orders Deliveries Providers…" at bounding box center [241, 104] width 483 height 208
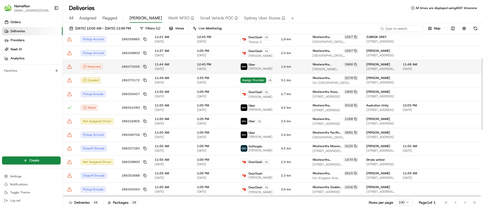
click at [115, 63] on td "Returned" at bounding box center [97, 67] width 41 height 14
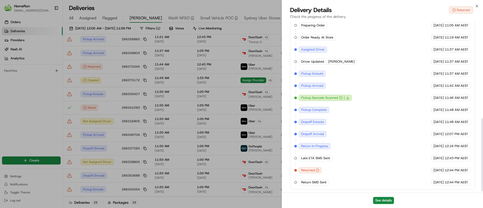
scroll to position [232, 0]
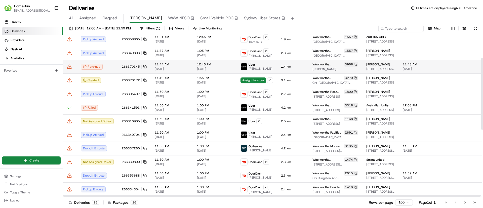
click at [70, 67] on icon at bounding box center [69, 66] width 5 height 5
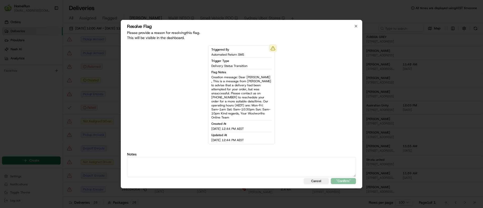
click at [151, 162] on textarea at bounding box center [241, 167] width 229 height 20
paste textarea "Driver returned the order and Return SMS sent."
type textarea "Driver returned the order and Return SMS sent."
click at [347, 179] on button ""Confirm"" at bounding box center [343, 181] width 25 height 6
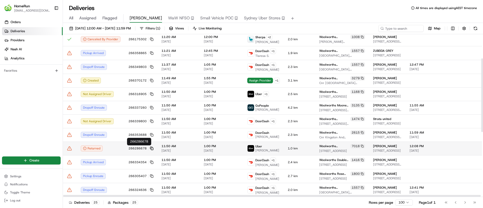
click at [151, 147] on icon at bounding box center [152, 149] width 4 height 4
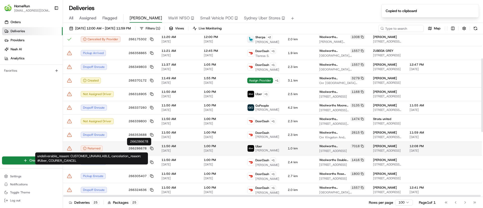
click at [112, 149] on div "Returned" at bounding box center [101, 148] width 40 height 6
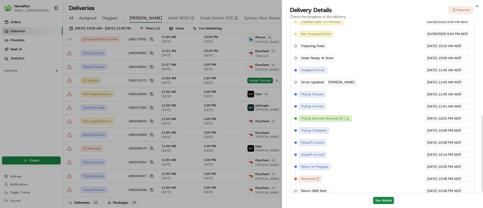
scroll to position [216, 0]
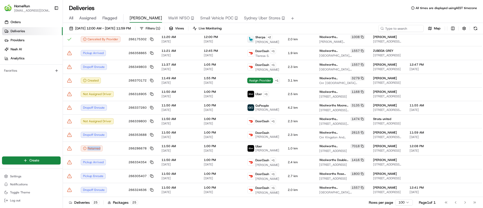
click at [69, 147] on icon at bounding box center [69, 148] width 5 height 5
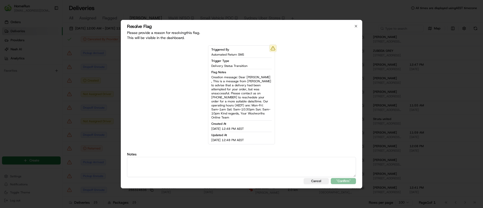
click at [161, 158] on textarea at bounding box center [241, 167] width 229 height 20
paste textarea "Driver returned the order and Return SMS sent."
type textarea "Driver returned the order and Return SMS sent."
click at [342, 175] on div "Resolve Flag Please provide a reason for resolving this flag . This will be vis…" at bounding box center [241, 104] width 241 height 168
click at [343, 178] on button ""Confirm"" at bounding box center [343, 181] width 25 height 6
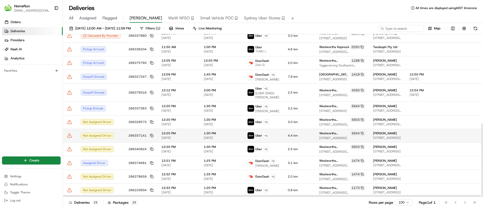
scroll to position [8, 0]
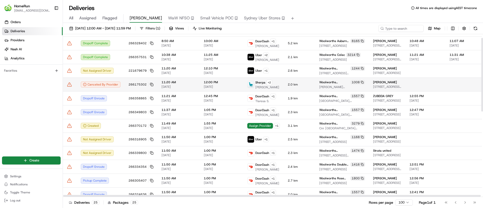
click at [124, 84] on td "266175302" at bounding box center [140, 84] width 33 height 14
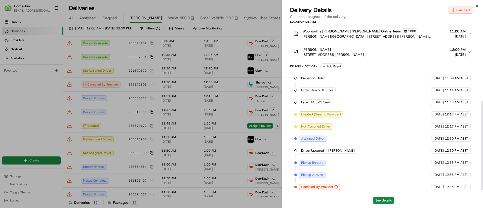
scroll to position [155, 0]
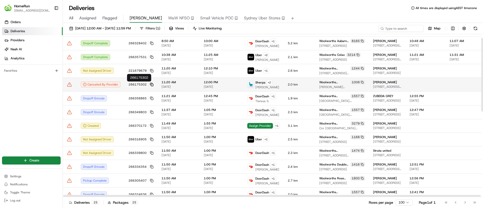
click at [151, 84] on rect at bounding box center [152, 85] width 2 height 2
click at [68, 83] on icon at bounding box center [69, 84] width 5 height 5
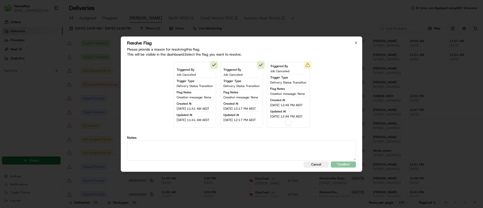
drag, startPoint x: 171, startPoint y: 149, endPoint x: 192, endPoint y: 144, distance: 22.1
click at [173, 148] on textarea at bounding box center [241, 150] width 229 height 20
click at [285, 140] on textarea "Driver cancelled as they said it was a duplicate order. The Order is from th" at bounding box center [241, 150] width 229 height 20
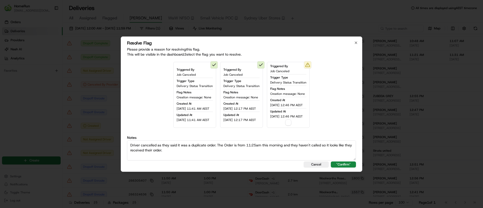
drag, startPoint x: 180, startPoint y: 155, endPoint x: 67, endPoint y: 135, distance: 115.1
click at [67, 135] on body "HomeRun sflanagan1@woolworths.com.au Toggle Sidebar Orders Deliveries Providers…" at bounding box center [241, 104] width 483 height 208
type textarea "Driver cancelled as they said it was a duplicate order. The Order is from 11:25…"
drag, startPoint x: 344, startPoint y: 164, endPoint x: 326, endPoint y: 99, distance: 67.5
click at [326, 99] on div "Resolve Flag Please provide a reason for resolving this flag . This will be vis…" at bounding box center [241, 103] width 241 height 135
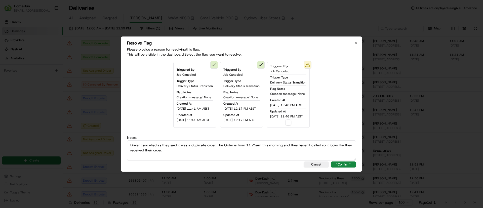
click at [291, 123] on button "button" at bounding box center [288, 122] width 6 height 6
click at [344, 163] on button ""Confirm"" at bounding box center [343, 164] width 25 height 6
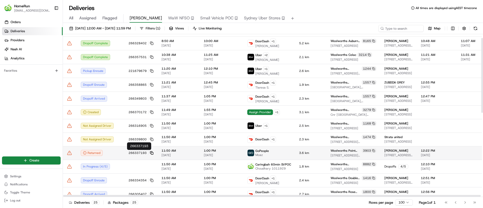
click at [151, 152] on rect at bounding box center [152, 153] width 2 height 2
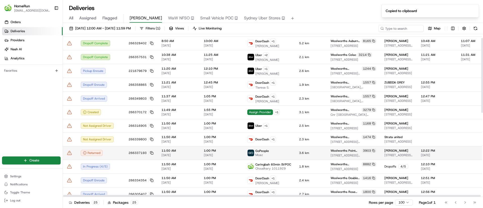
click at [125, 155] on td "266337193" at bounding box center [140, 153] width 33 height 14
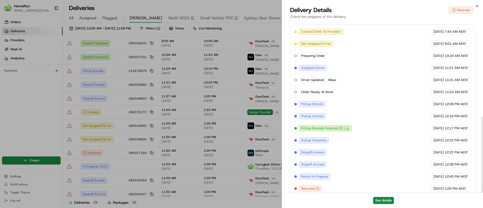
scroll to position [216, 0]
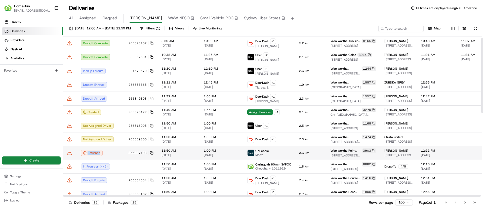
click at [68, 152] on icon at bounding box center [69, 152] width 5 height 5
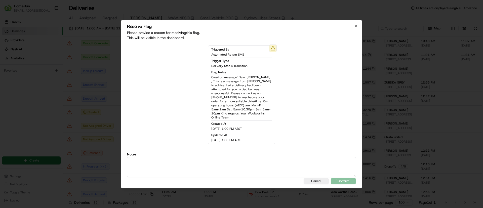
click at [164, 169] on textarea at bounding box center [241, 167] width 229 height 20
paste textarea "Driver returned the order and Return SMS sent."
type textarea "Driver returned the order and Return SMS sent."
click at [351, 180] on button ""Confirm"" at bounding box center [343, 181] width 25 height 6
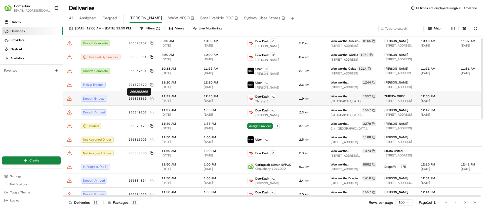
click at [151, 98] on rect at bounding box center [152, 99] width 2 height 2
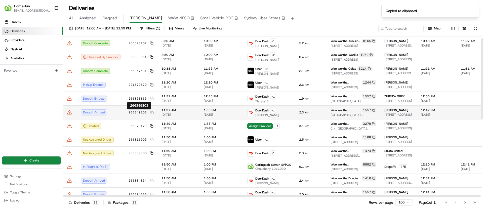
click at [150, 111] on icon at bounding box center [152, 113] width 4 height 4
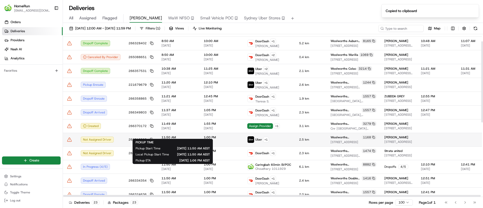
scroll to position [83, 0]
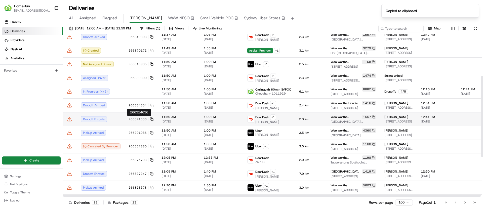
click at [151, 119] on icon at bounding box center [152, 119] width 4 height 4
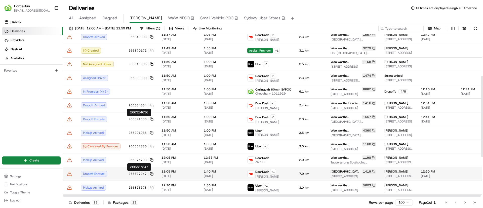
click at [151, 173] on rect at bounding box center [152, 174] width 2 height 2
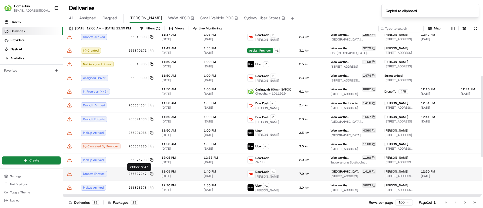
click at [69, 175] on icon at bounding box center [69, 175] width 0 height 0
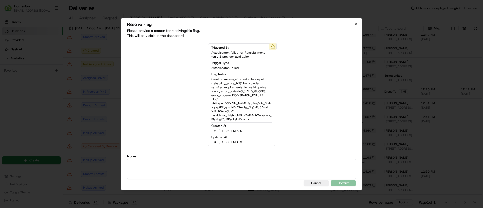
click at [150, 169] on textarea at bounding box center [241, 169] width 229 height 20
type textarea "266327247"
drag, startPoint x: 237, startPoint y: 176, endPoint x: 26, endPoint y: 154, distance: 212.4
click at [26, 154] on body "HomeRun sflanagan1@woolworths.com.au Toggle Sidebar Orders Deliveries Providers…" at bounding box center [241, 104] width 483 height 208
click at [181, 168] on textarea at bounding box center [241, 169] width 229 height 20
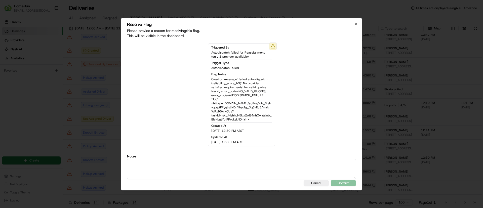
paste textarea "driver on their way to the customer."
type textarea "driver on their way to the customer."
click at [341, 182] on button ""Confirm"" at bounding box center [343, 183] width 25 height 6
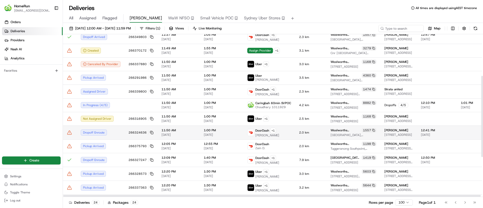
click at [71, 133] on icon at bounding box center [69, 132] width 5 height 5
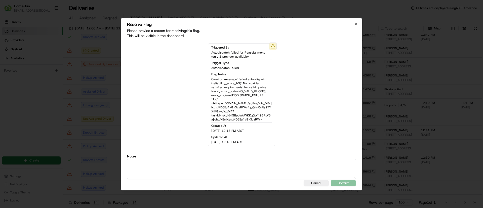
click at [208, 171] on textarea at bounding box center [241, 169] width 229 height 20
type textarea "driver on their way to the customer."
click at [343, 184] on button ""Confirm"" at bounding box center [343, 183] width 25 height 6
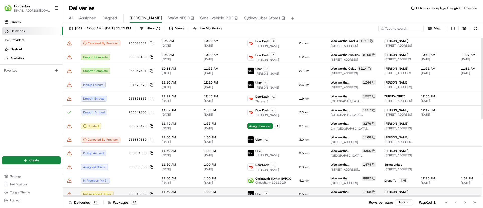
scroll to position [0, 0]
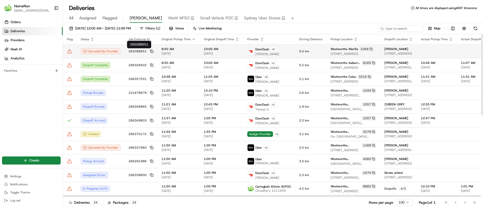
click at [152, 49] on td "265088651" at bounding box center [140, 51] width 33 height 14
click at [150, 48] on td "265088651" at bounding box center [140, 51] width 33 height 14
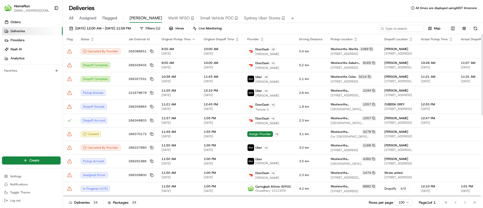
click at [150, 51] on icon at bounding box center [151, 51] width 2 height 2
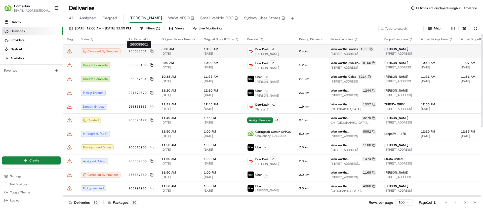
click at [150, 51] on icon at bounding box center [152, 52] width 4 height 4
click at [286, 55] on div "DoorDash + 2 Jose F." at bounding box center [269, 52] width 44 height 10
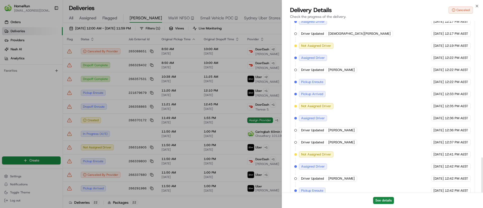
scroll to position [662, 0]
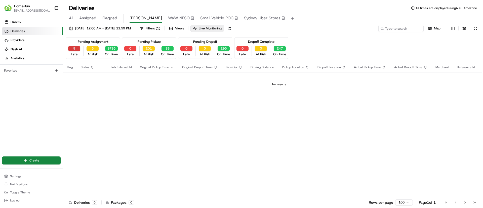
click at [76, 48] on button "9" at bounding box center [74, 48] width 12 height 5
